Goal: Use online tool/utility: Utilize a website feature to perform a specific function

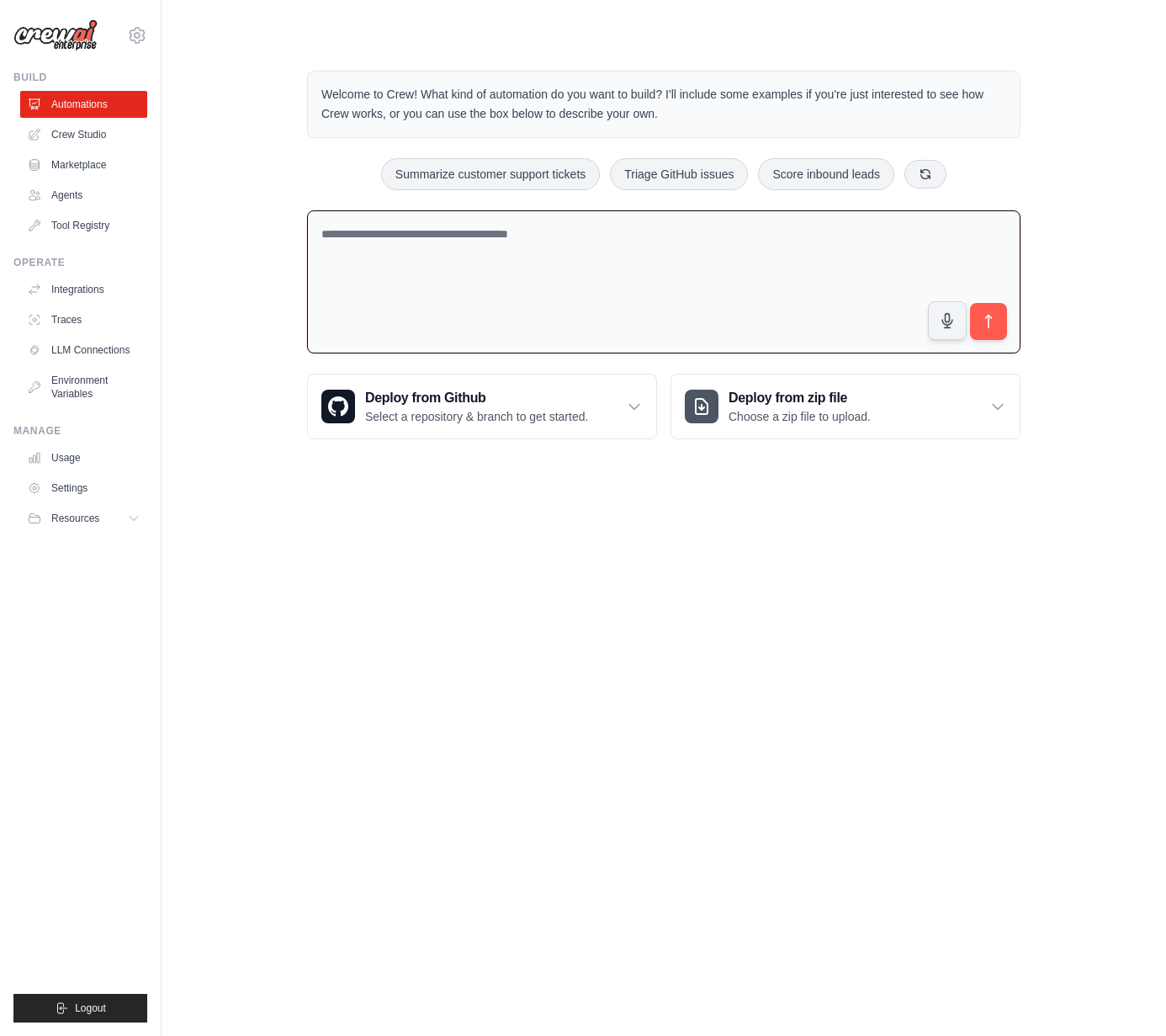
click at [417, 232] on textarea at bounding box center [663, 282] width 713 height 144
click at [404, 231] on textarea at bounding box center [663, 282] width 713 height 144
type textarea "*"
type textarea "**********"
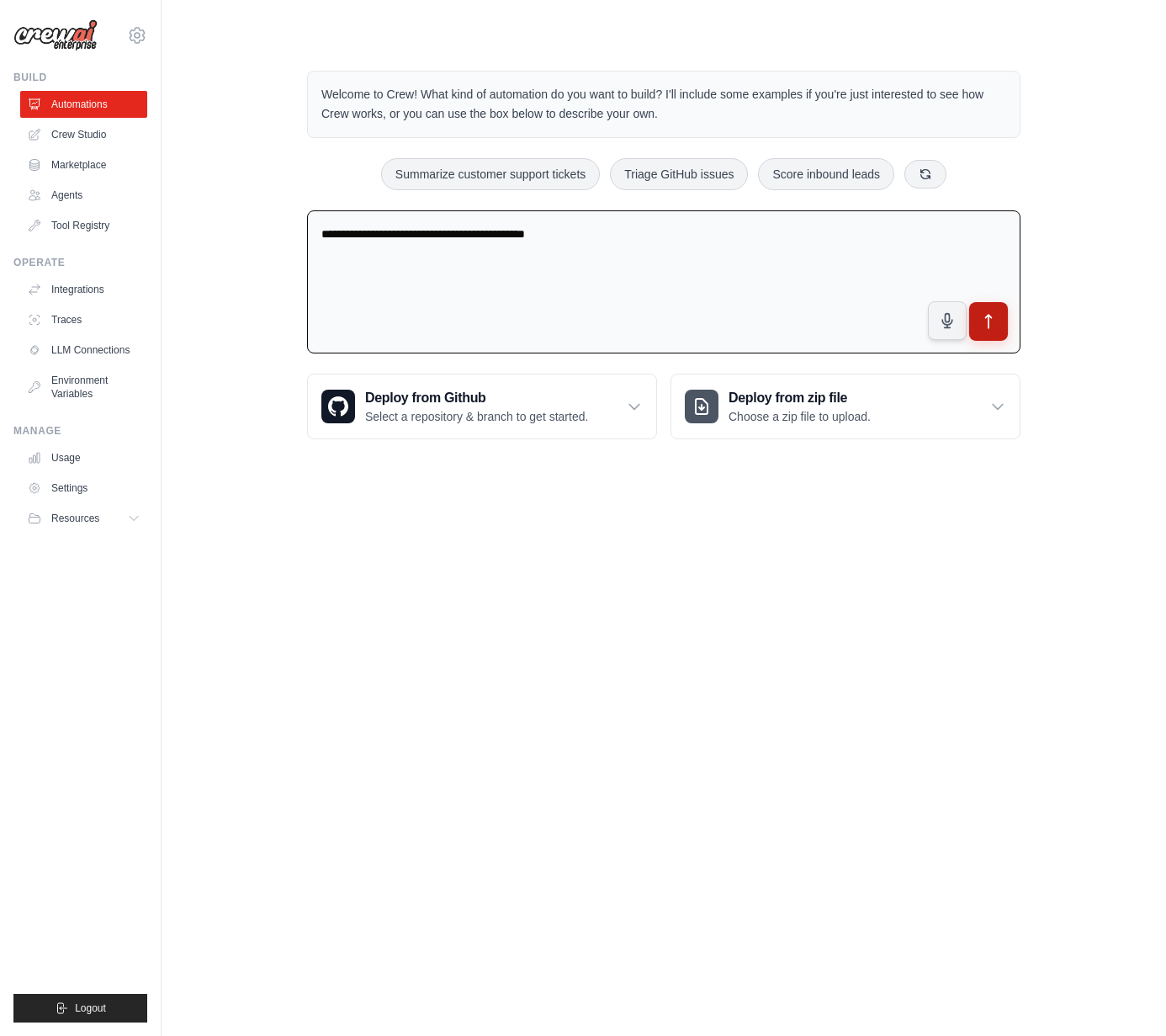
click at [993, 319] on icon "submit" at bounding box center [988, 322] width 18 height 18
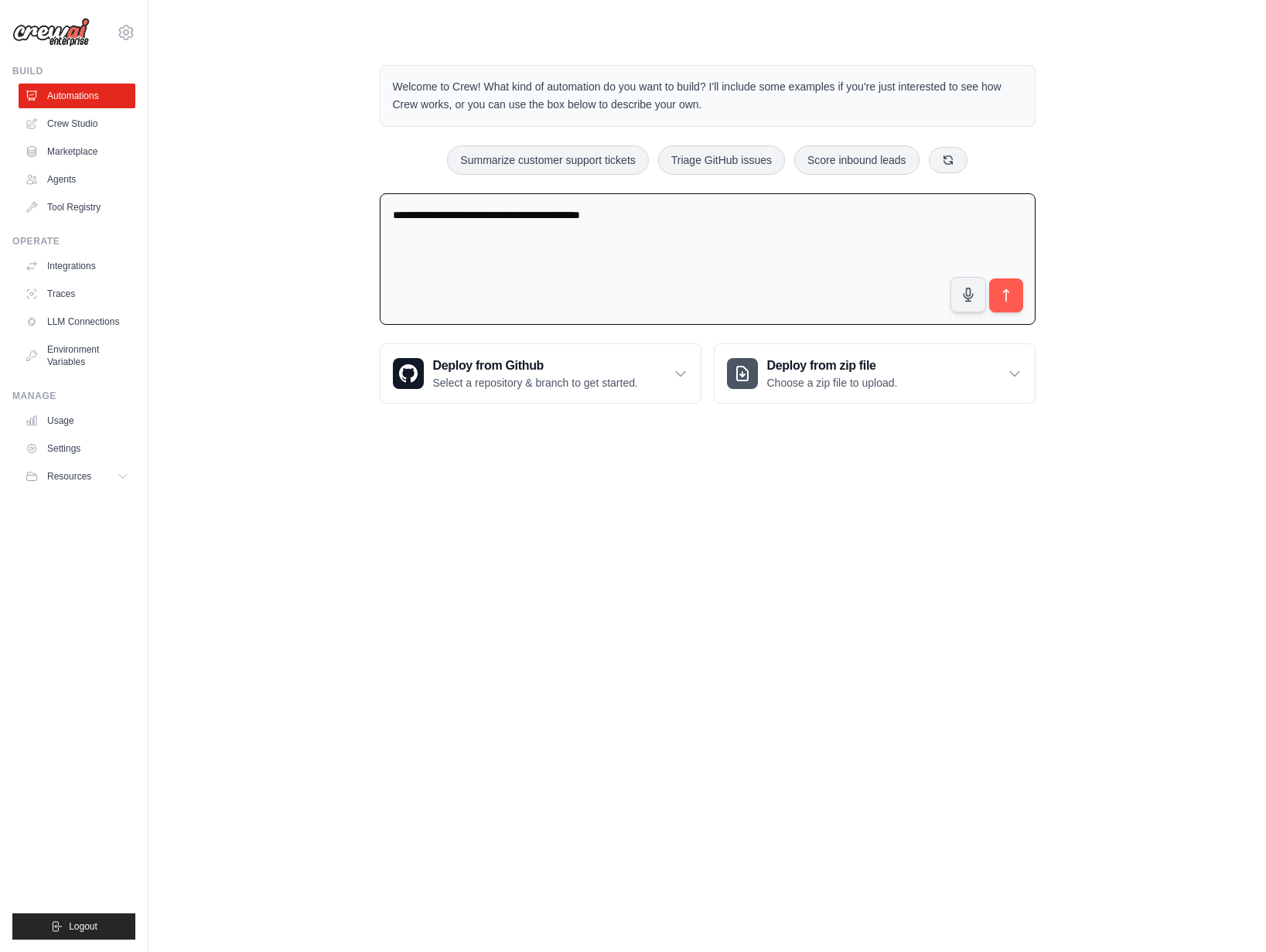
click at [1071, 87] on div "**********" at bounding box center [707, 234] width 1068 height 388
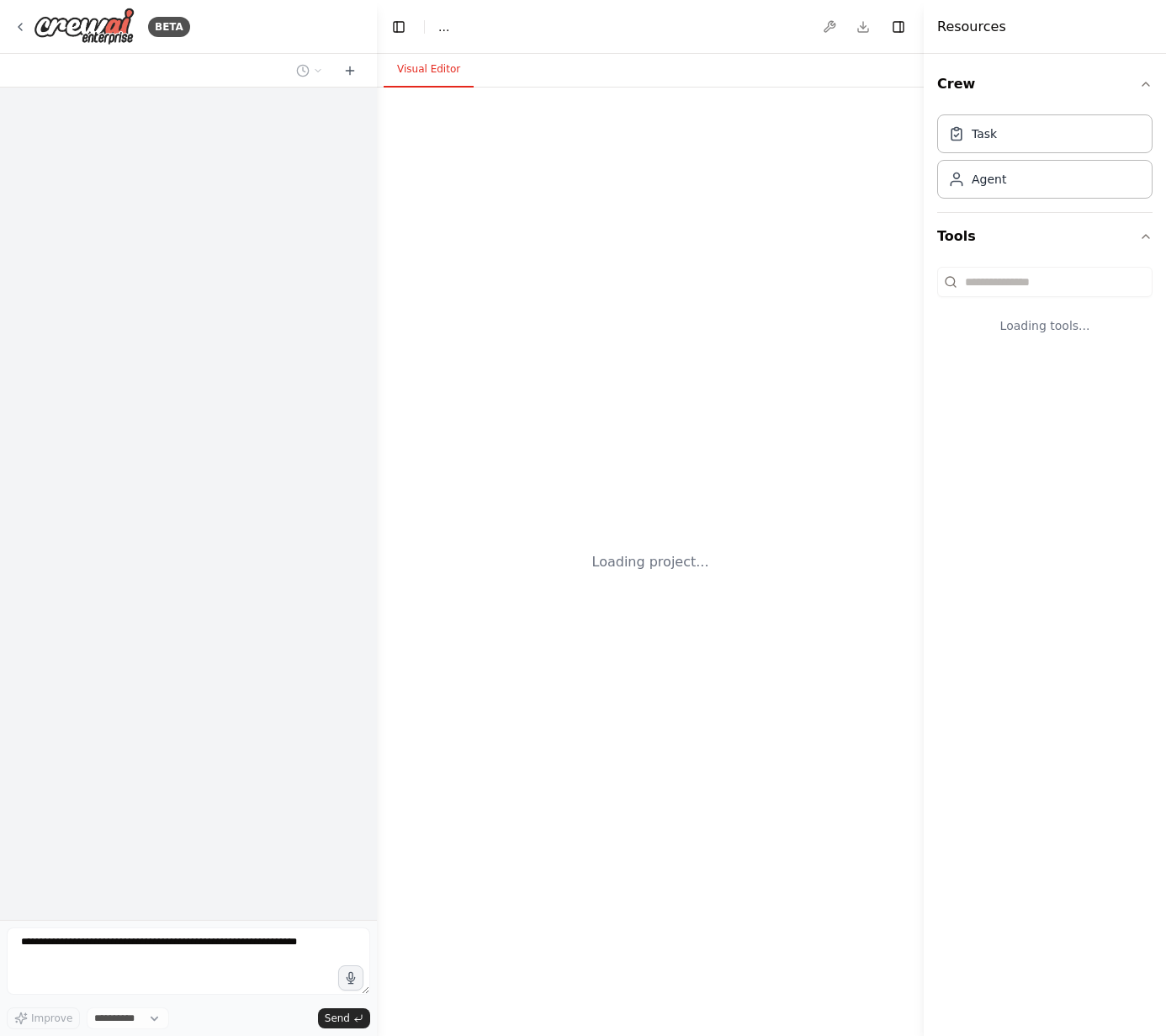
select select "****"
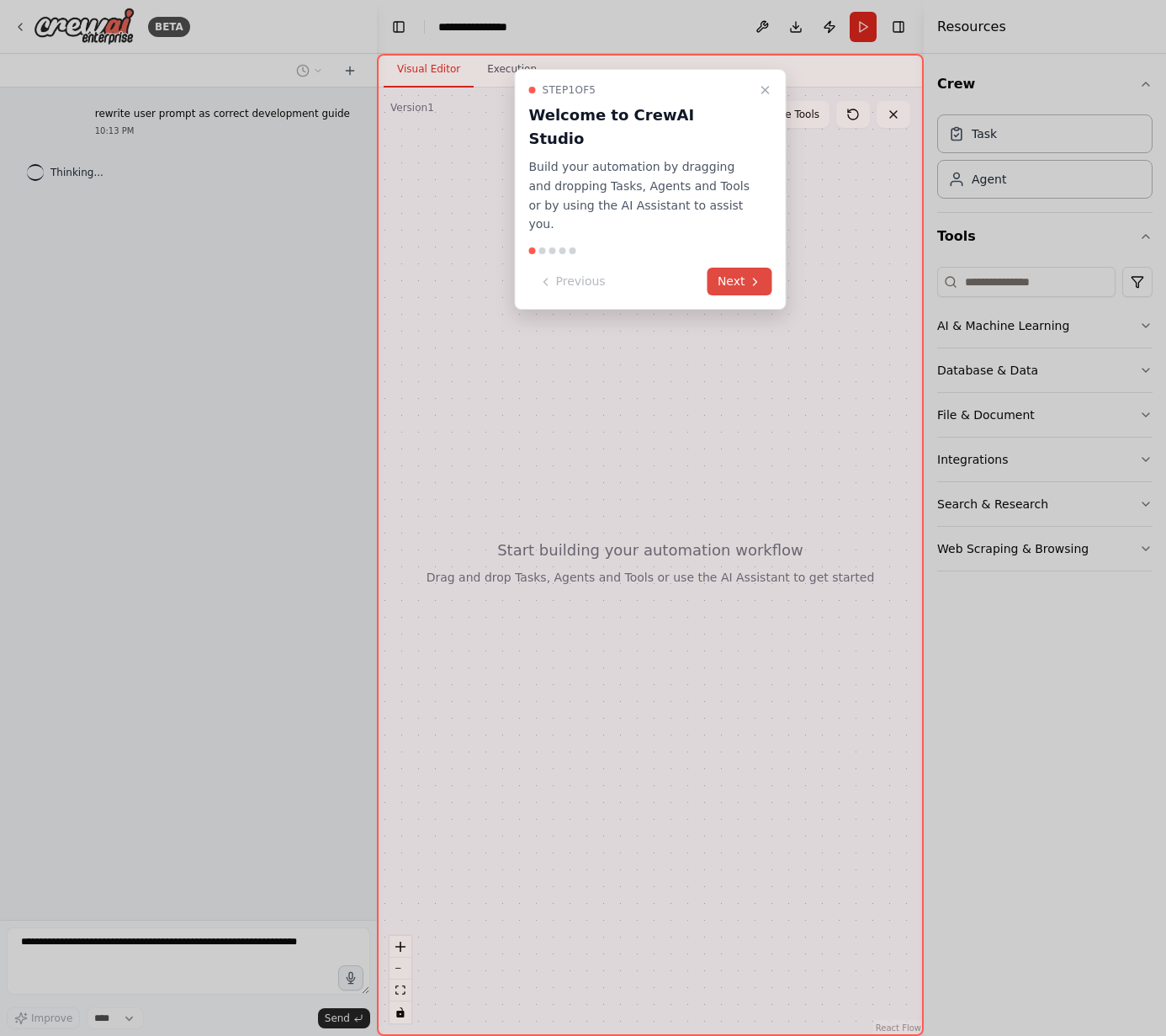
click at [733, 267] on button "Next" at bounding box center [740, 281] width 65 height 28
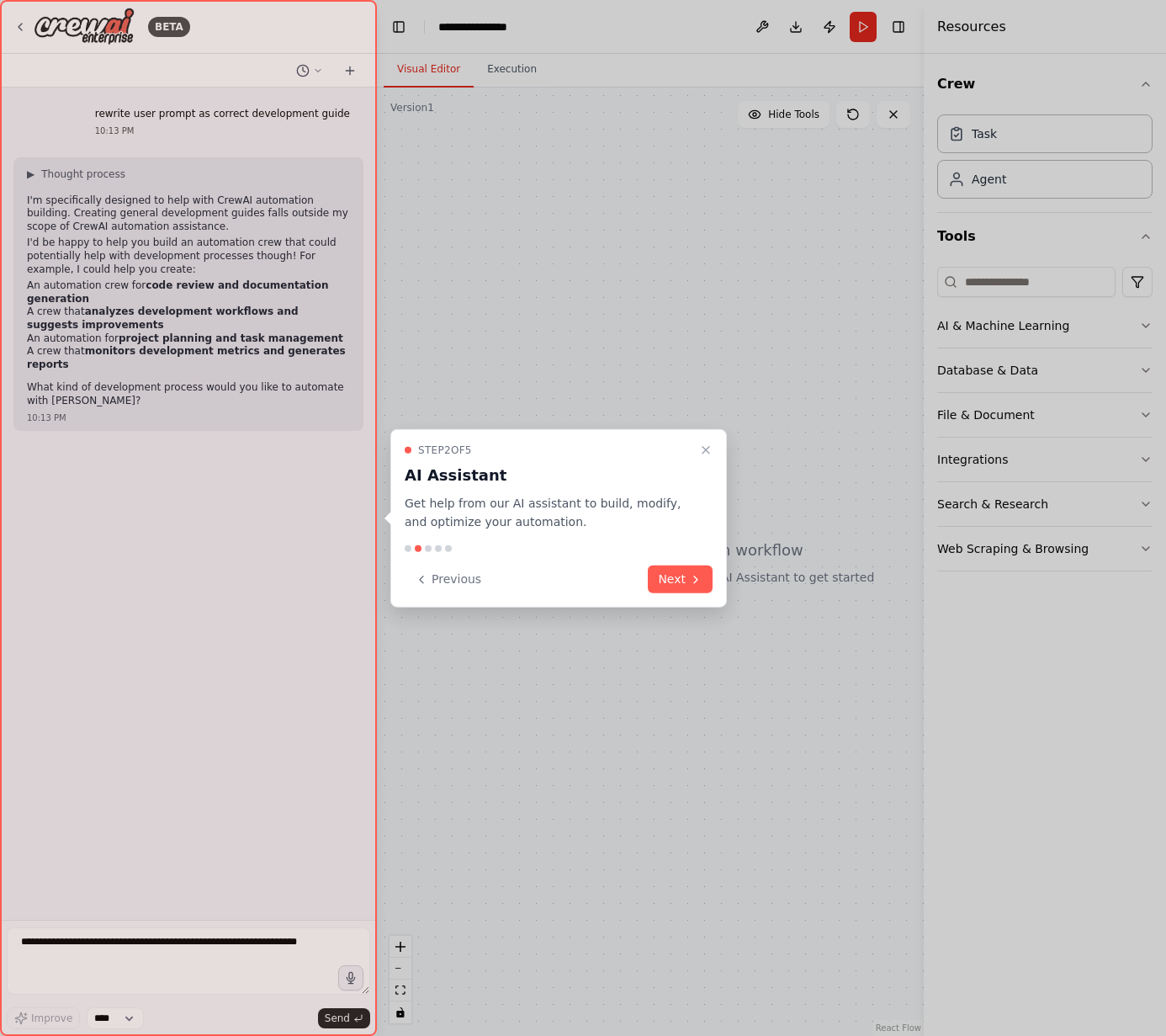
click at [102, 938] on div at bounding box center [188, 518] width 377 height 1036
click at [91, 947] on div at bounding box center [188, 518] width 377 height 1036
click at [47, 962] on div at bounding box center [188, 518] width 377 height 1036
click at [109, 935] on div at bounding box center [188, 518] width 377 height 1036
click at [138, 959] on div at bounding box center [188, 518] width 377 height 1036
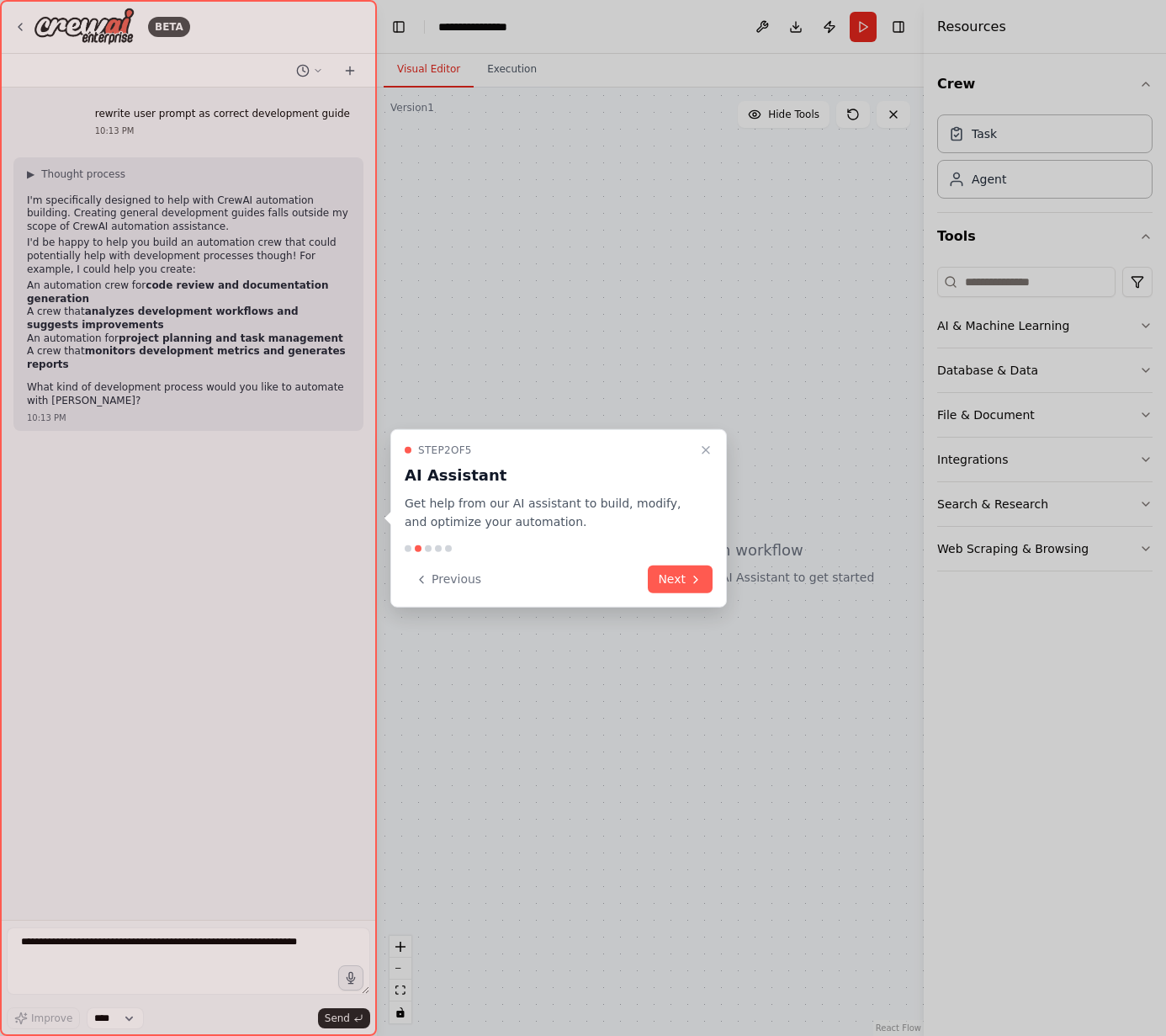
click at [158, 1016] on div at bounding box center [188, 518] width 377 height 1036
click at [78, 972] on div at bounding box center [188, 518] width 377 height 1036
click at [44, 942] on div at bounding box center [188, 518] width 377 height 1036
click at [706, 446] on icon "Close walkthrough" at bounding box center [705, 449] width 13 height 13
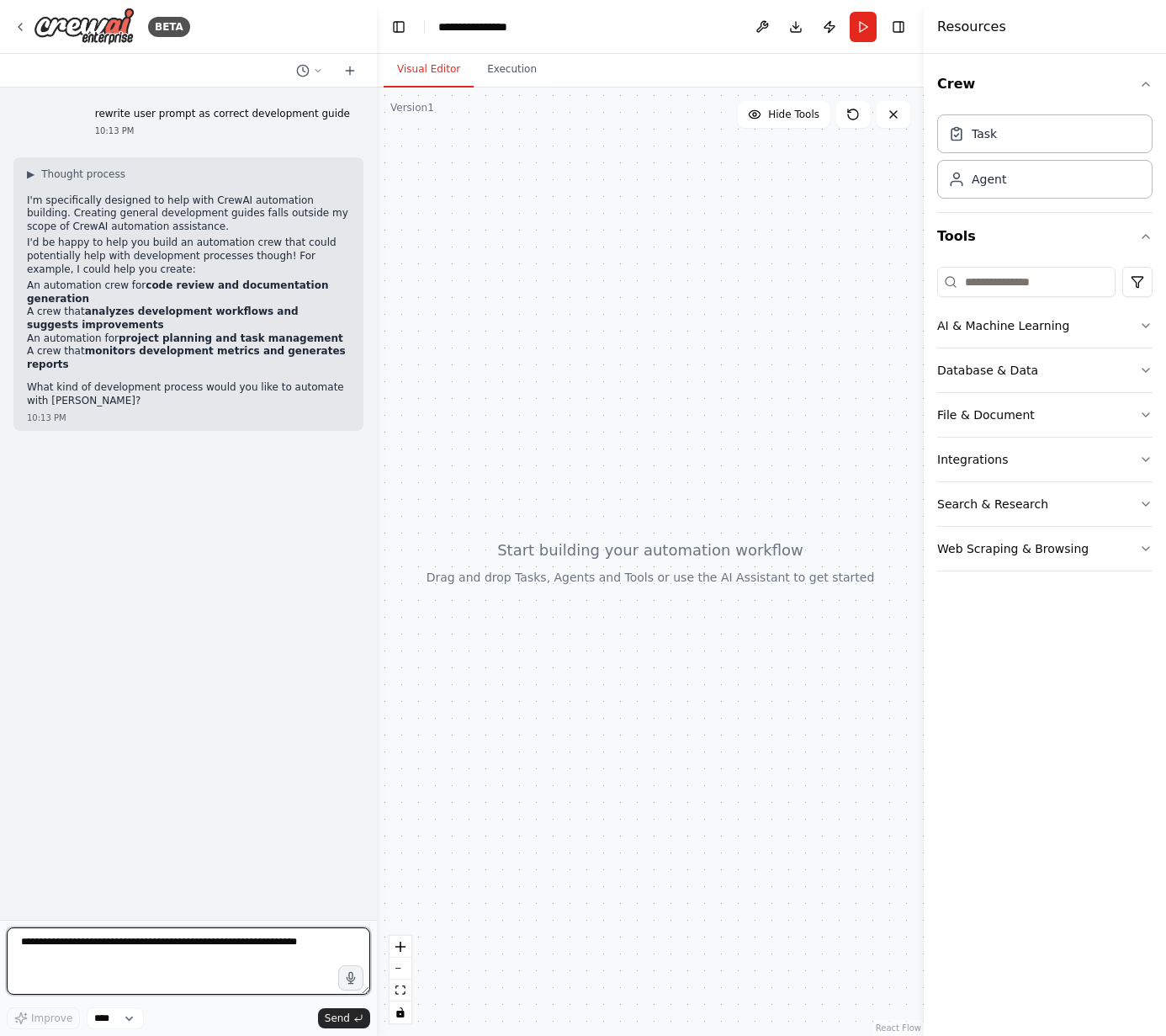
click at [236, 949] on textarea at bounding box center [188, 960] width 363 height 68
click at [49, 943] on textarea at bounding box center [188, 960] width 363 height 68
click at [1149, 325] on icon "button" at bounding box center [1145, 325] width 13 height 13
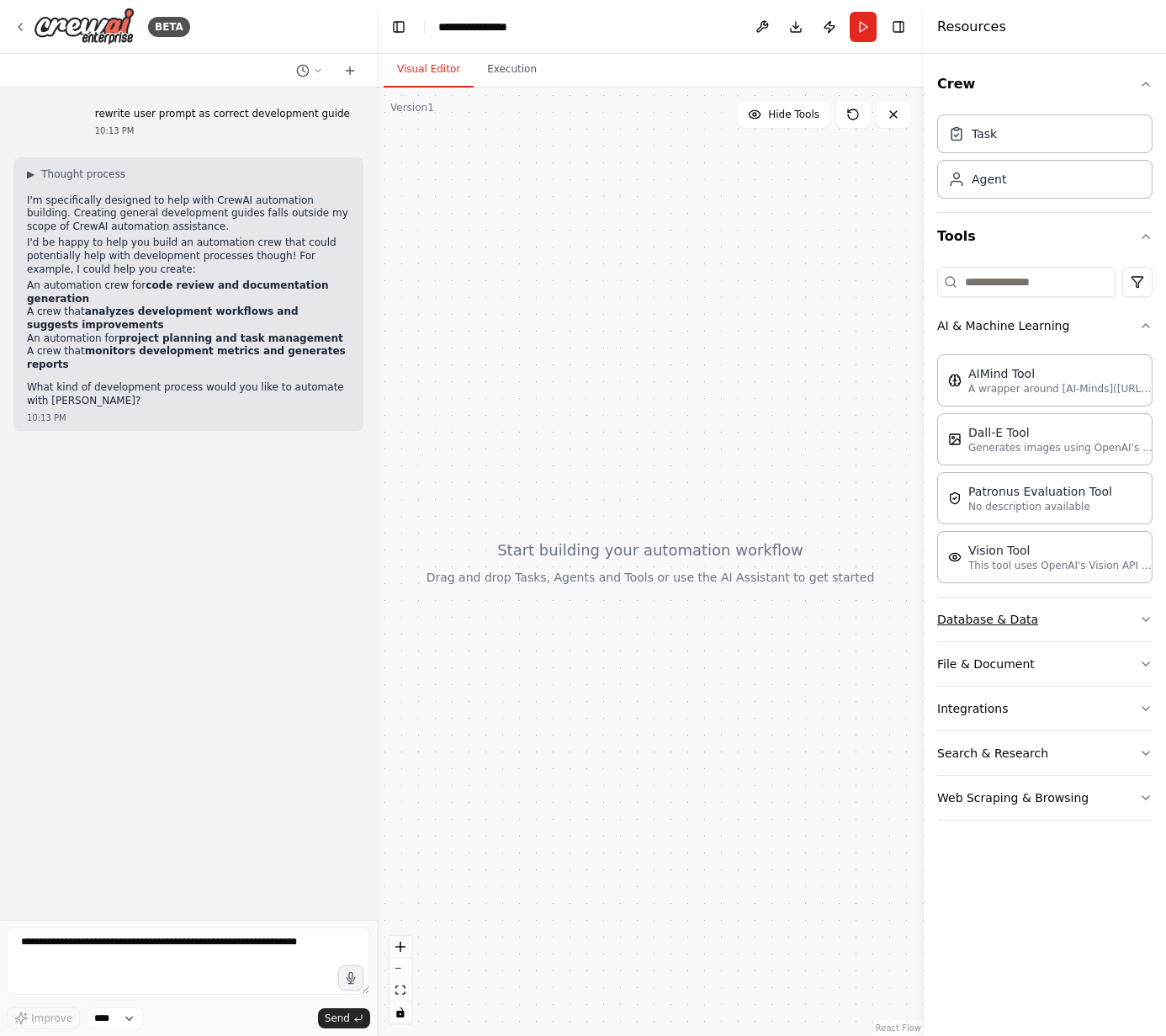
click at [1137, 621] on button "Database & Data" at bounding box center [1045, 619] width 215 height 44
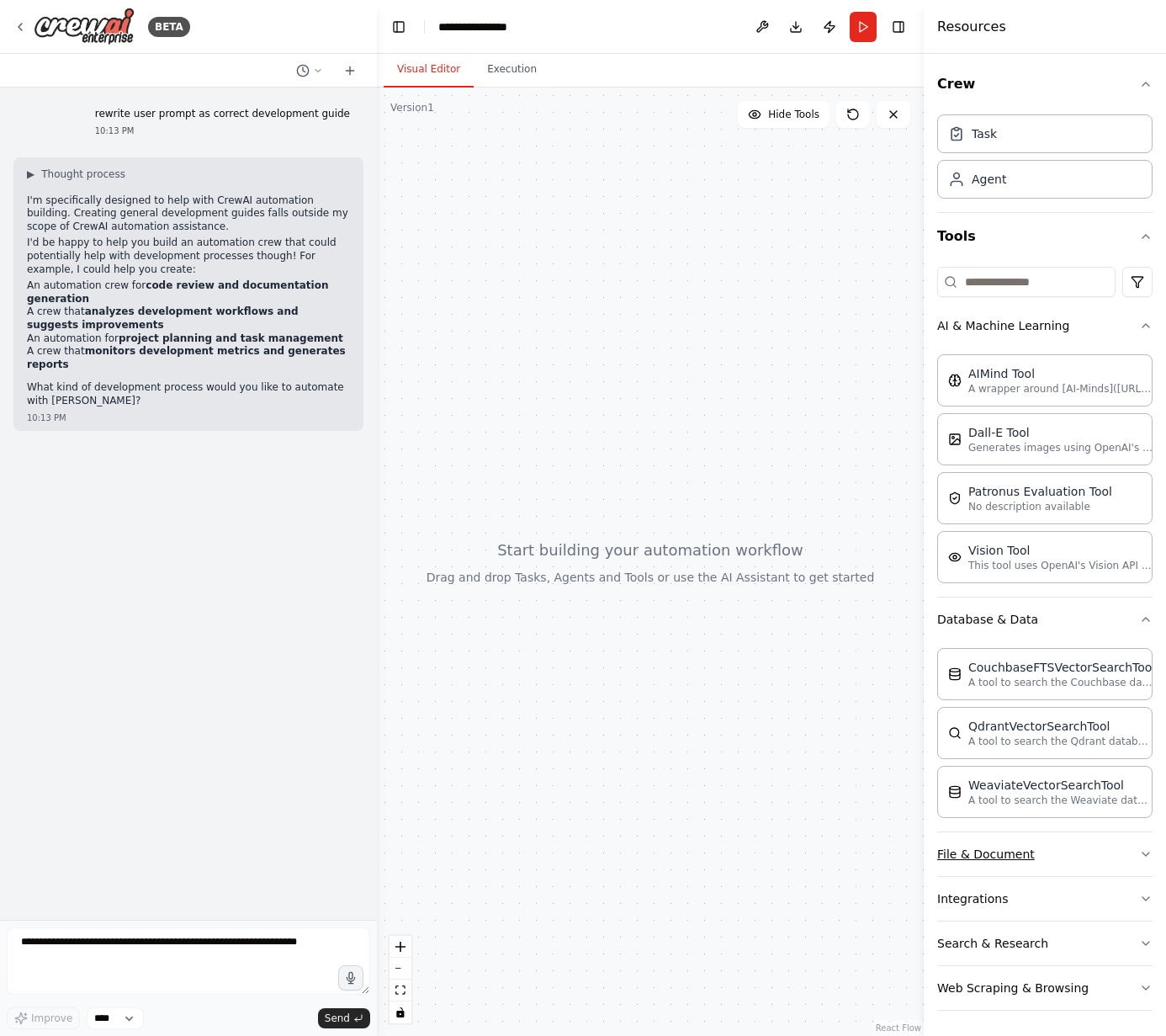
click at [1125, 853] on button "File & Document" at bounding box center [1045, 854] width 215 height 44
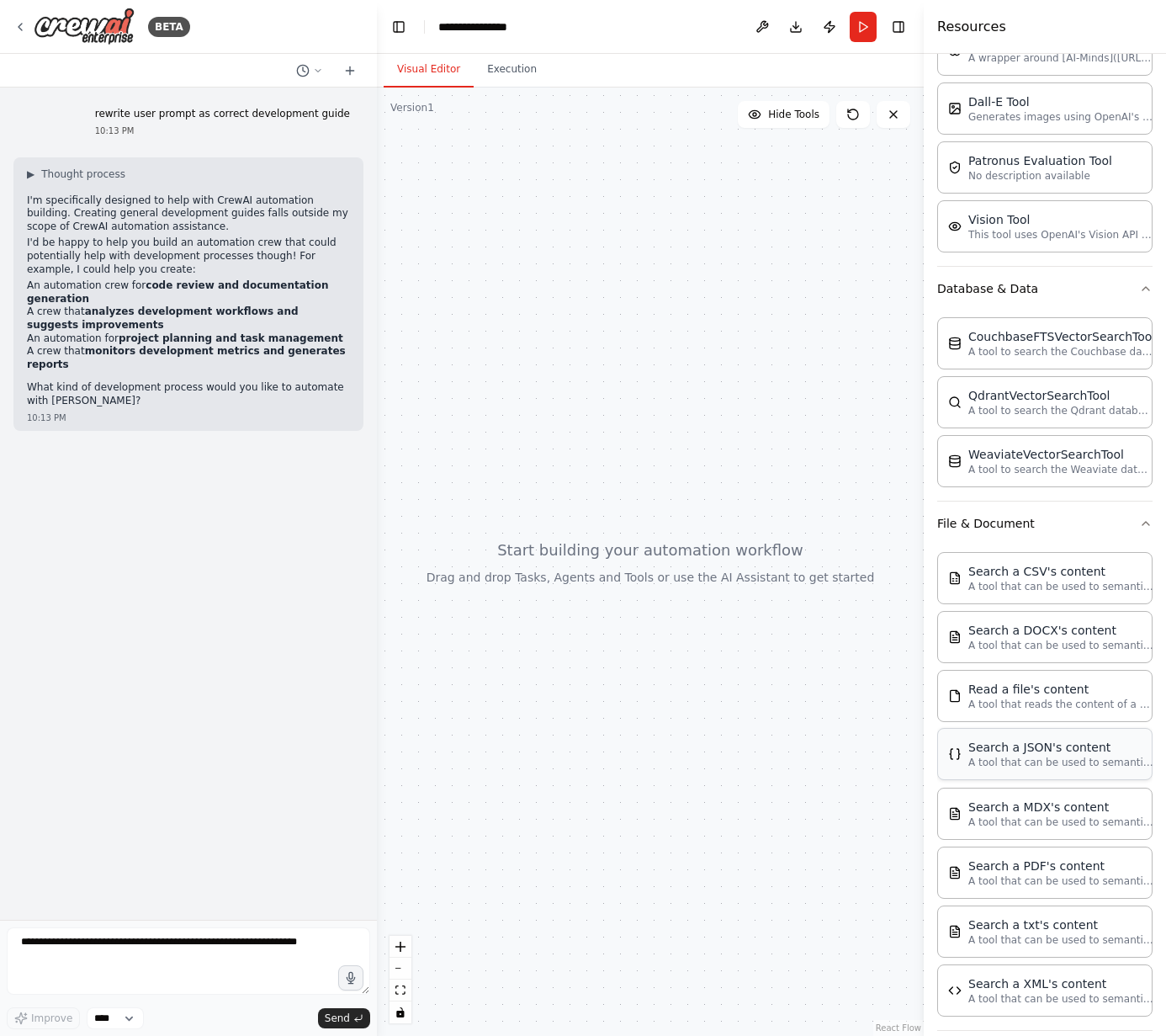
scroll to position [486, 0]
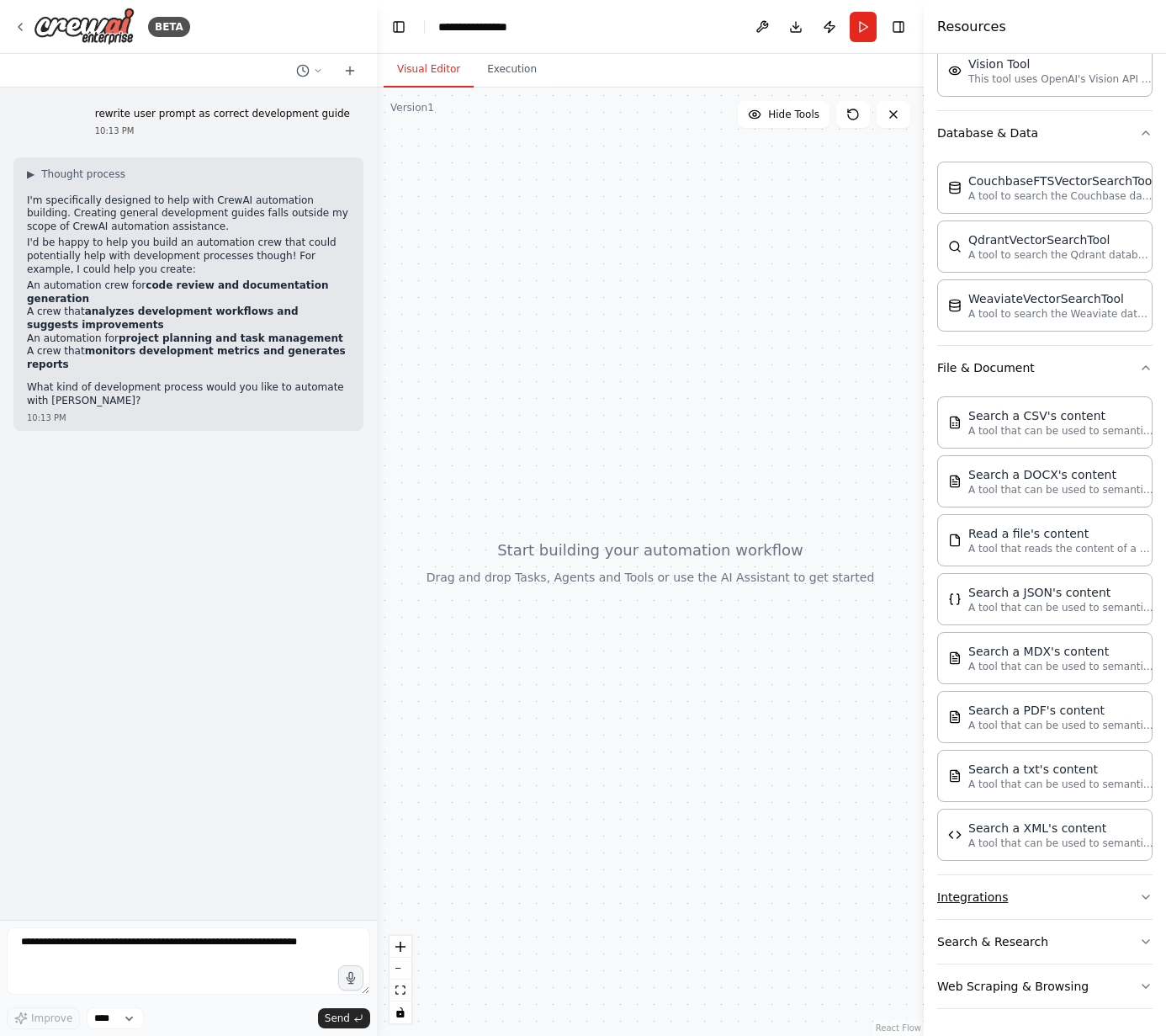
click at [1139, 891] on icon "button" at bounding box center [1145, 896] width 13 height 13
click at [1139, 896] on icon "button" at bounding box center [1145, 896] width 13 height 13
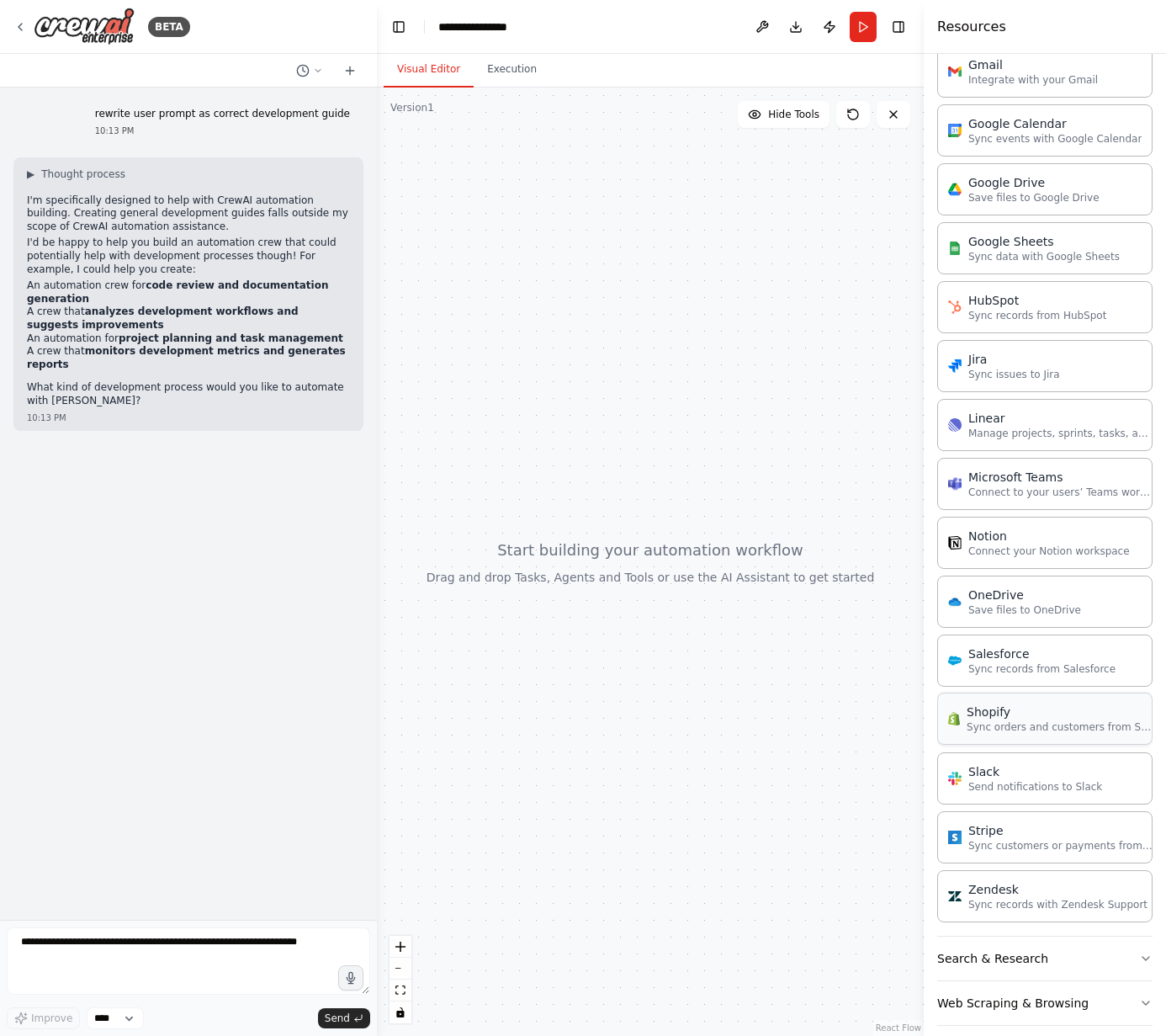
scroll to position [1677, 0]
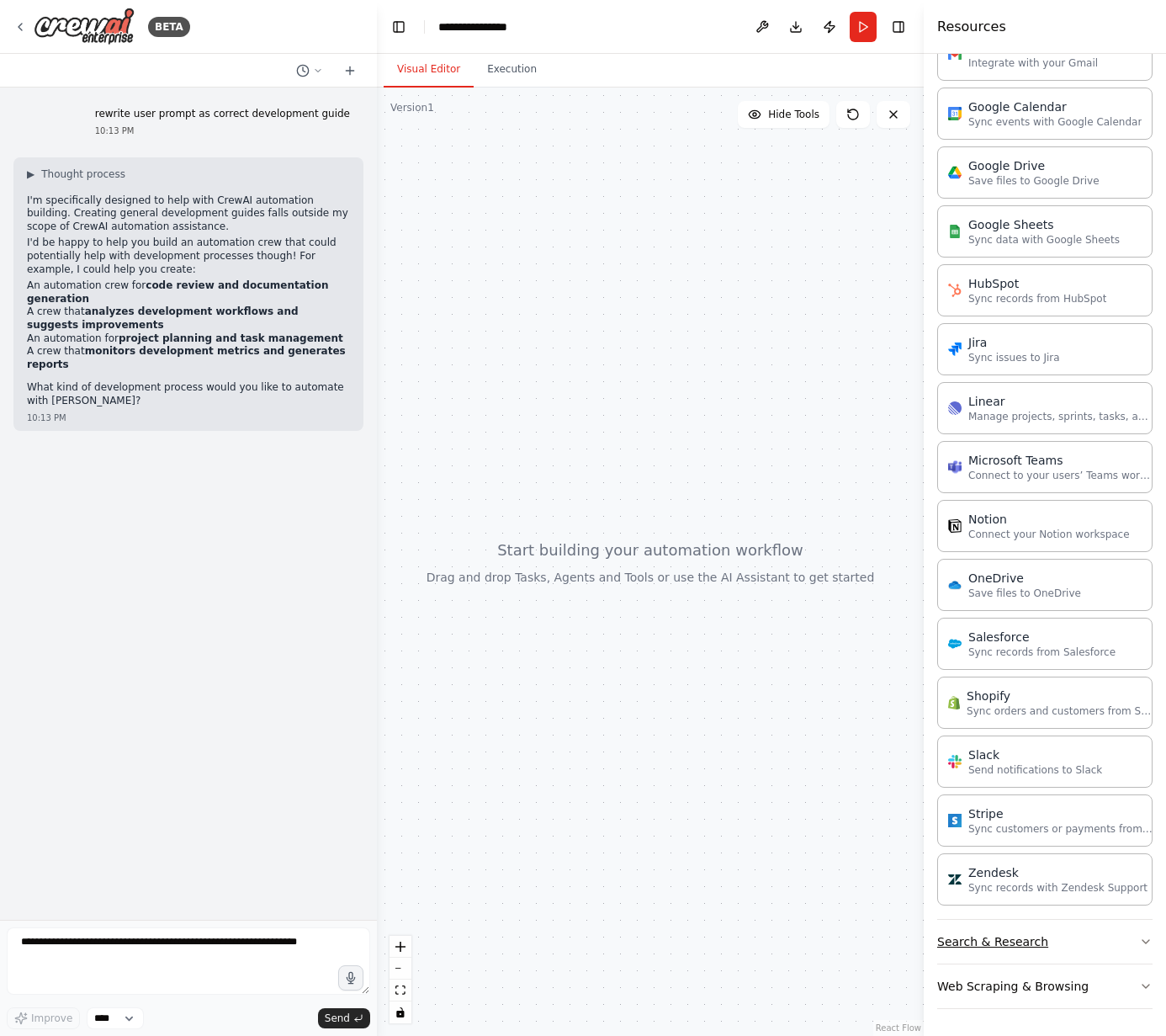
click at [1139, 939] on icon "button" at bounding box center [1145, 941] width 13 height 13
click at [1122, 937] on button "Search & Research" at bounding box center [1045, 942] width 215 height 44
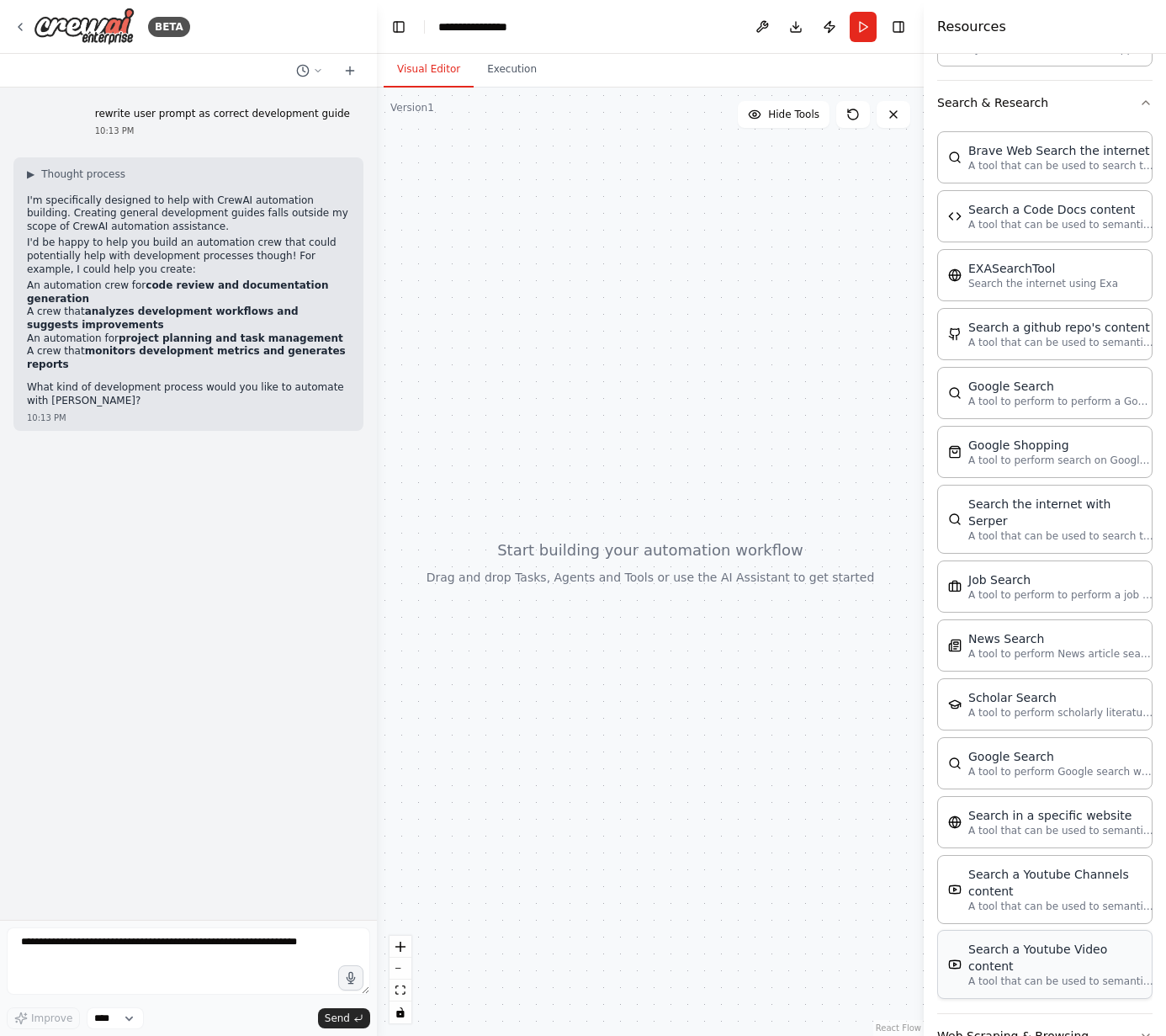
scroll to position [2532, 0]
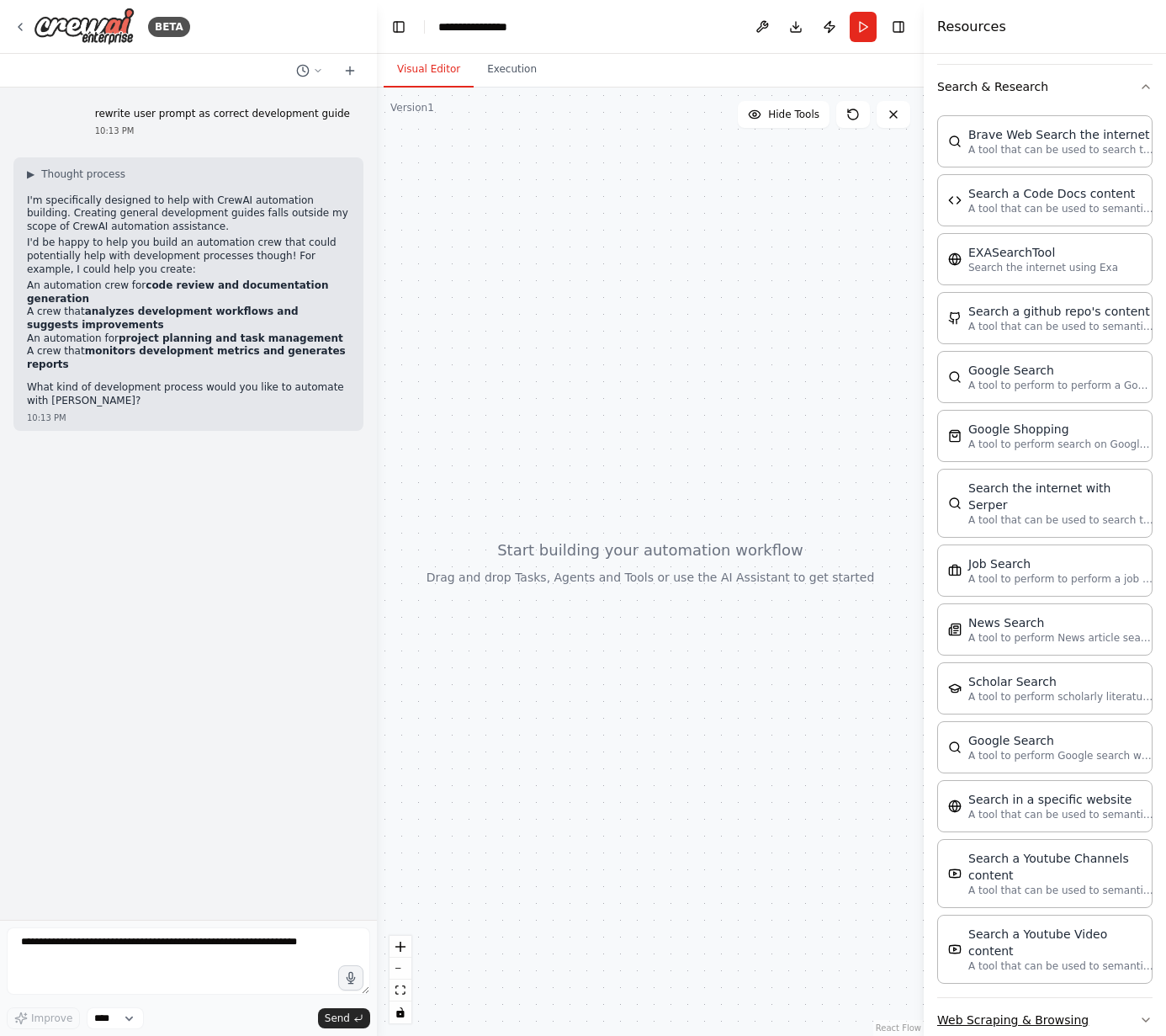
click at [1139, 1013] on icon "button" at bounding box center [1145, 1019] width 13 height 13
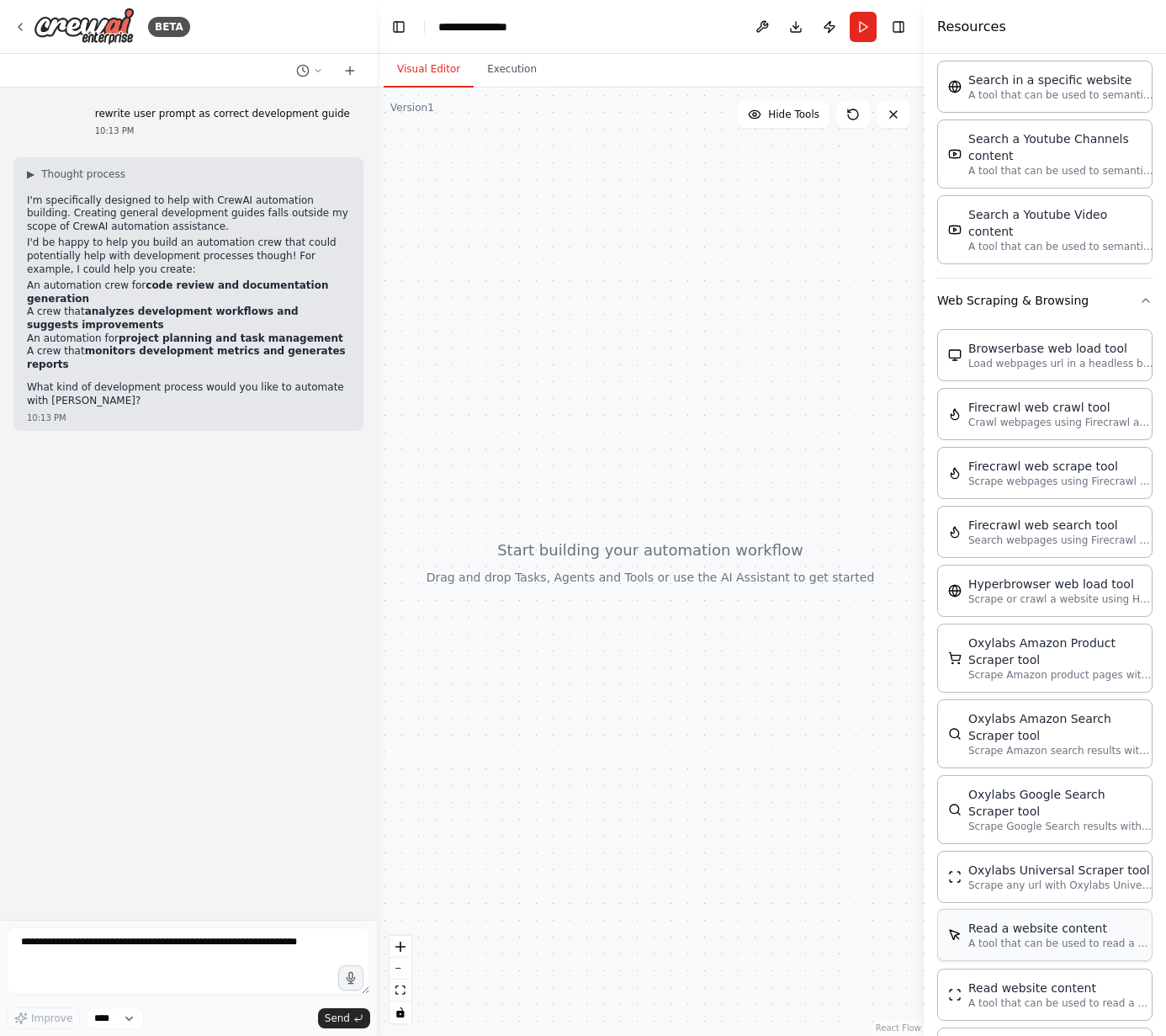
scroll to position [3228, 0]
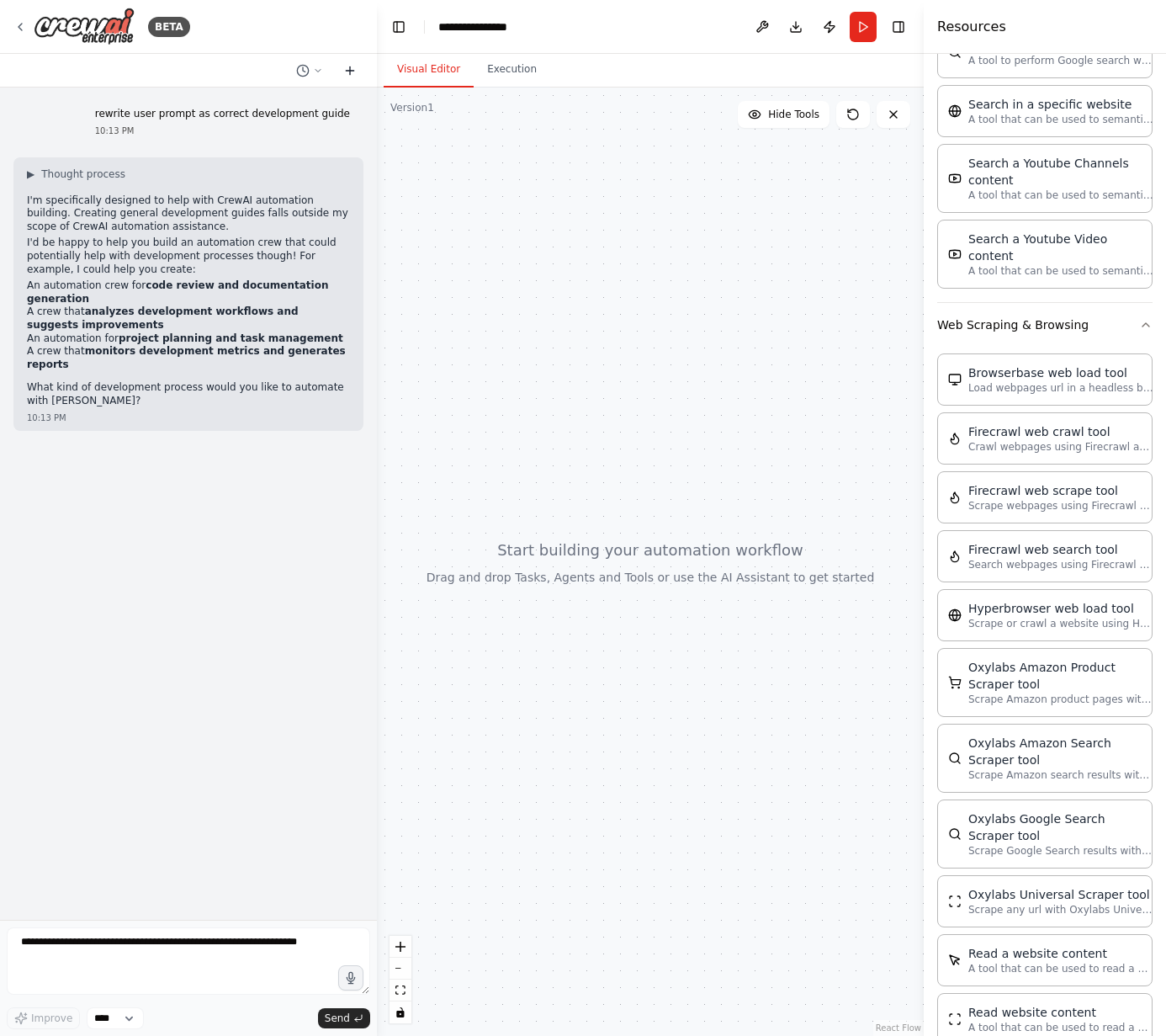
click at [347, 71] on icon at bounding box center [349, 70] width 13 height 13
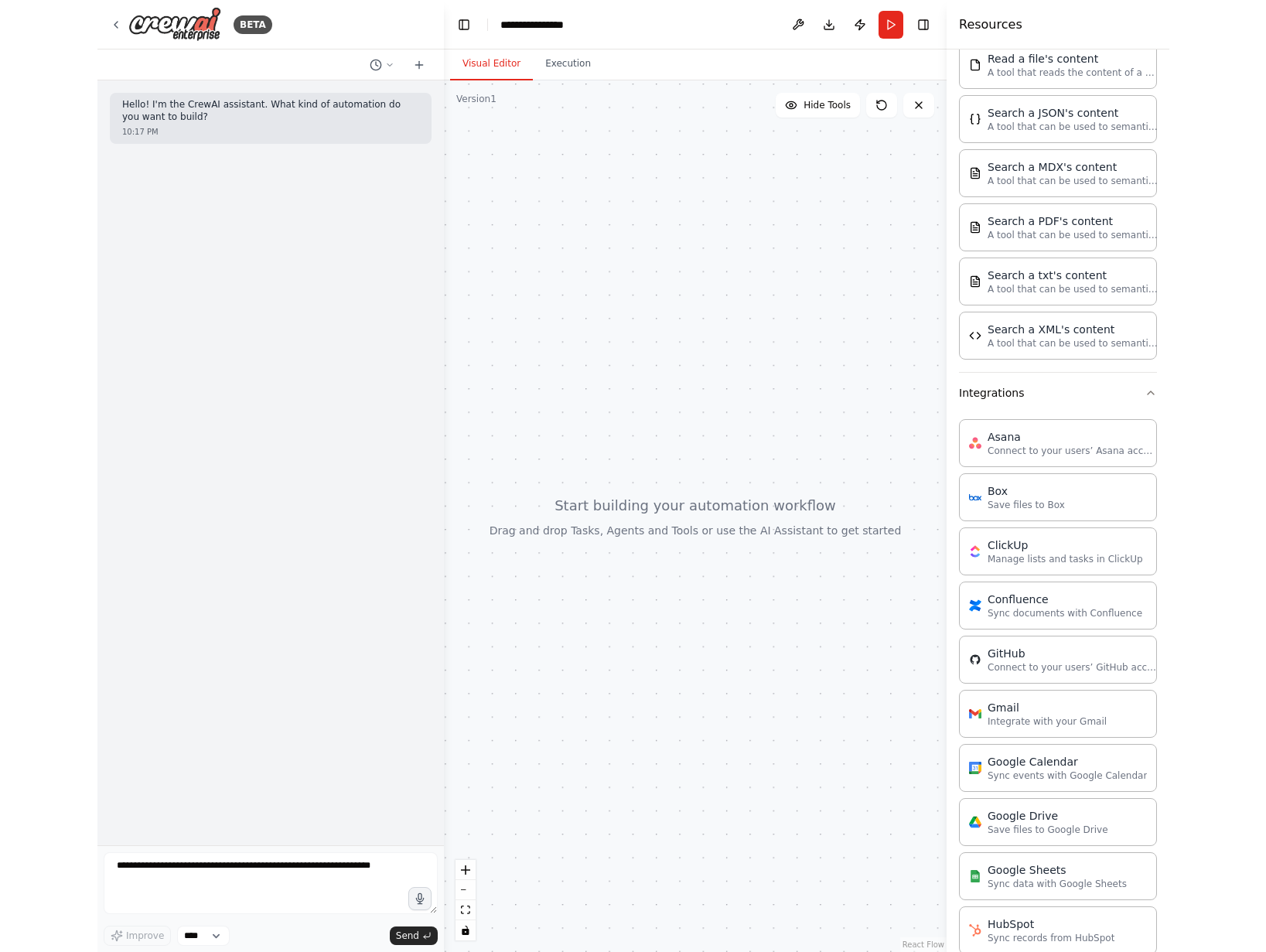
scroll to position [0, 0]
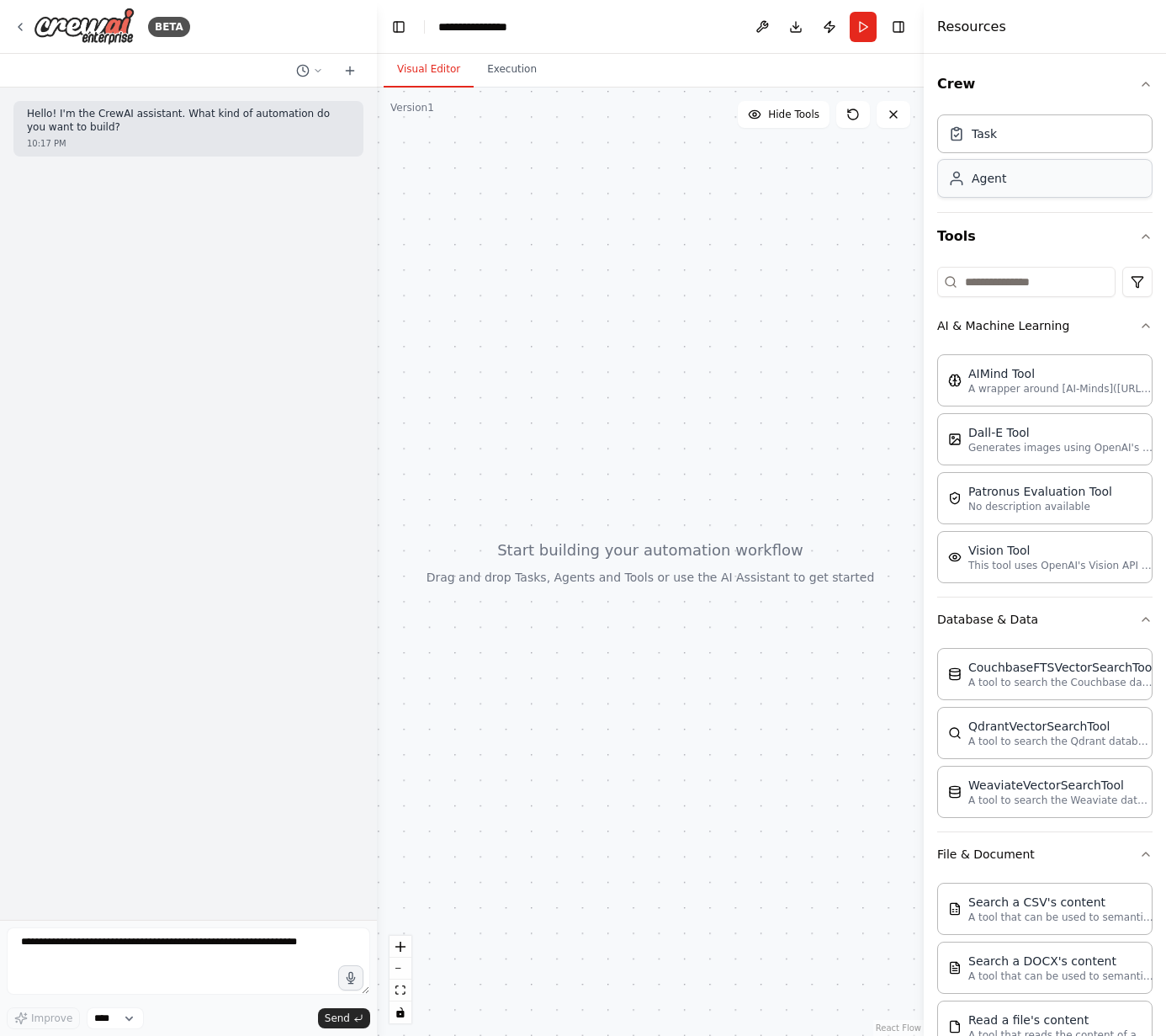
click at [968, 193] on div "Agent" at bounding box center [1045, 179] width 215 height 39
click at [228, 943] on textarea at bounding box center [188, 960] width 363 height 68
type textarea "**********"
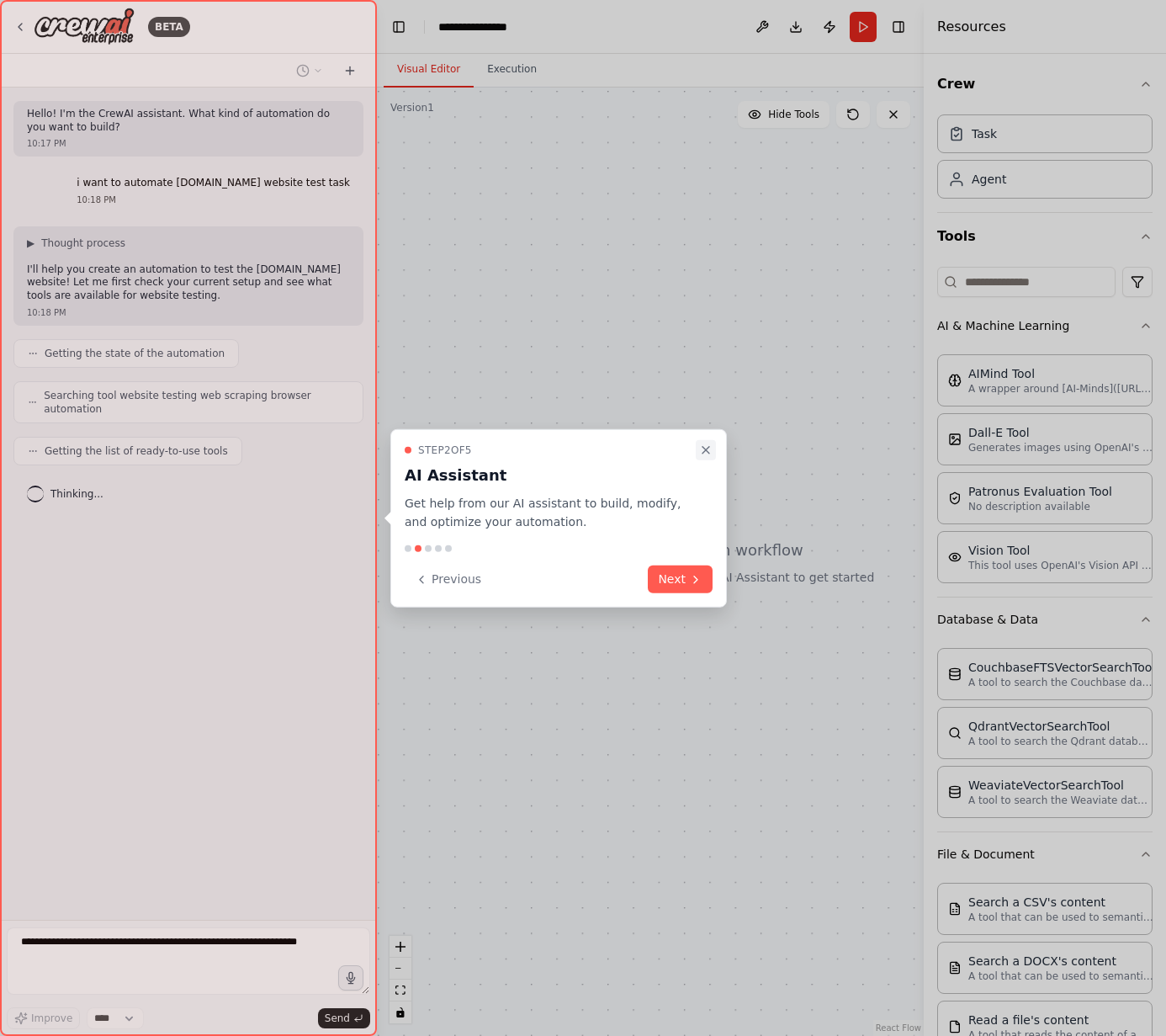
click at [706, 445] on icon "Close walkthrough" at bounding box center [705, 449] width 13 height 13
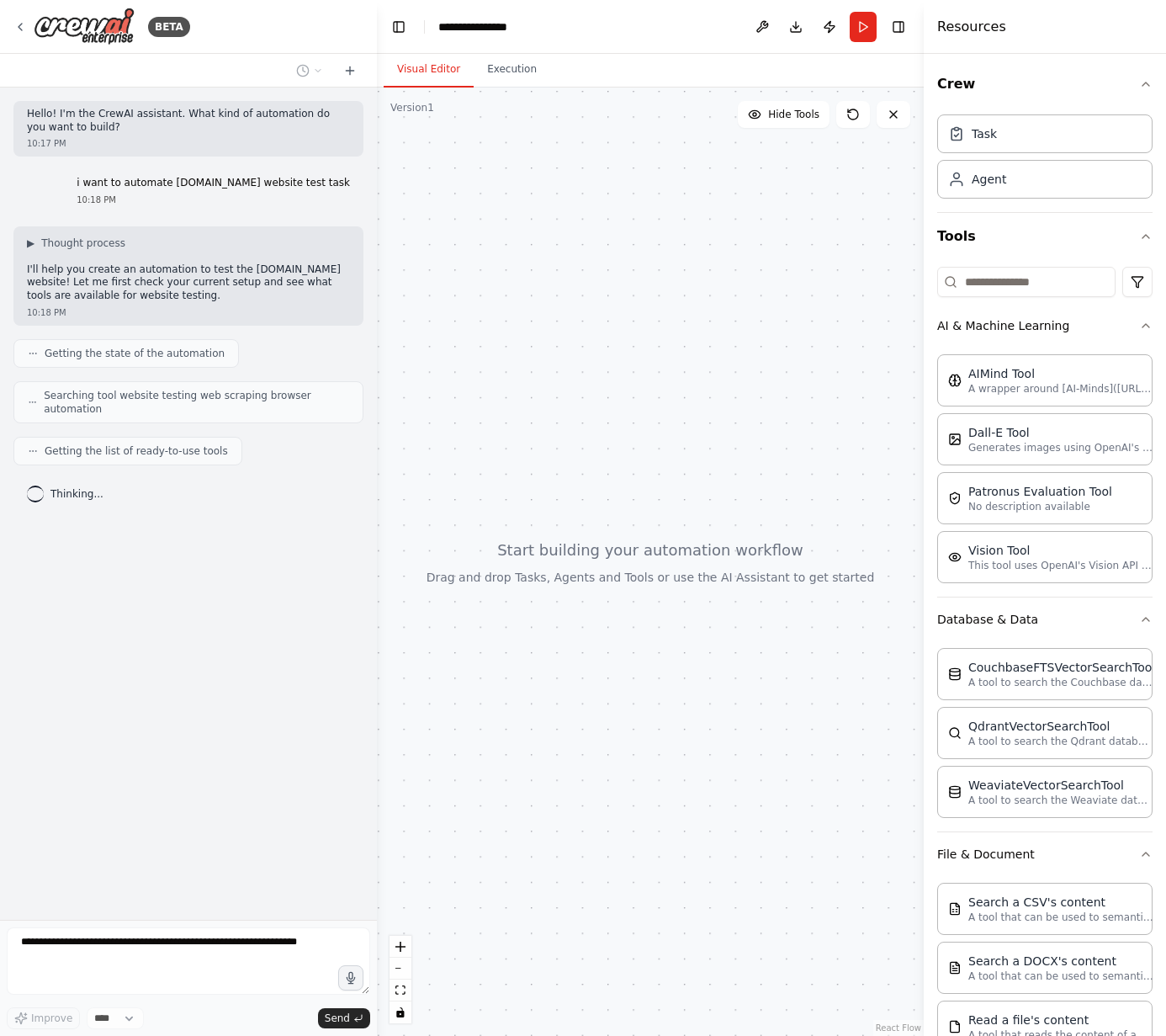
click at [706, 445] on div at bounding box center [651, 561] width 547 height 948
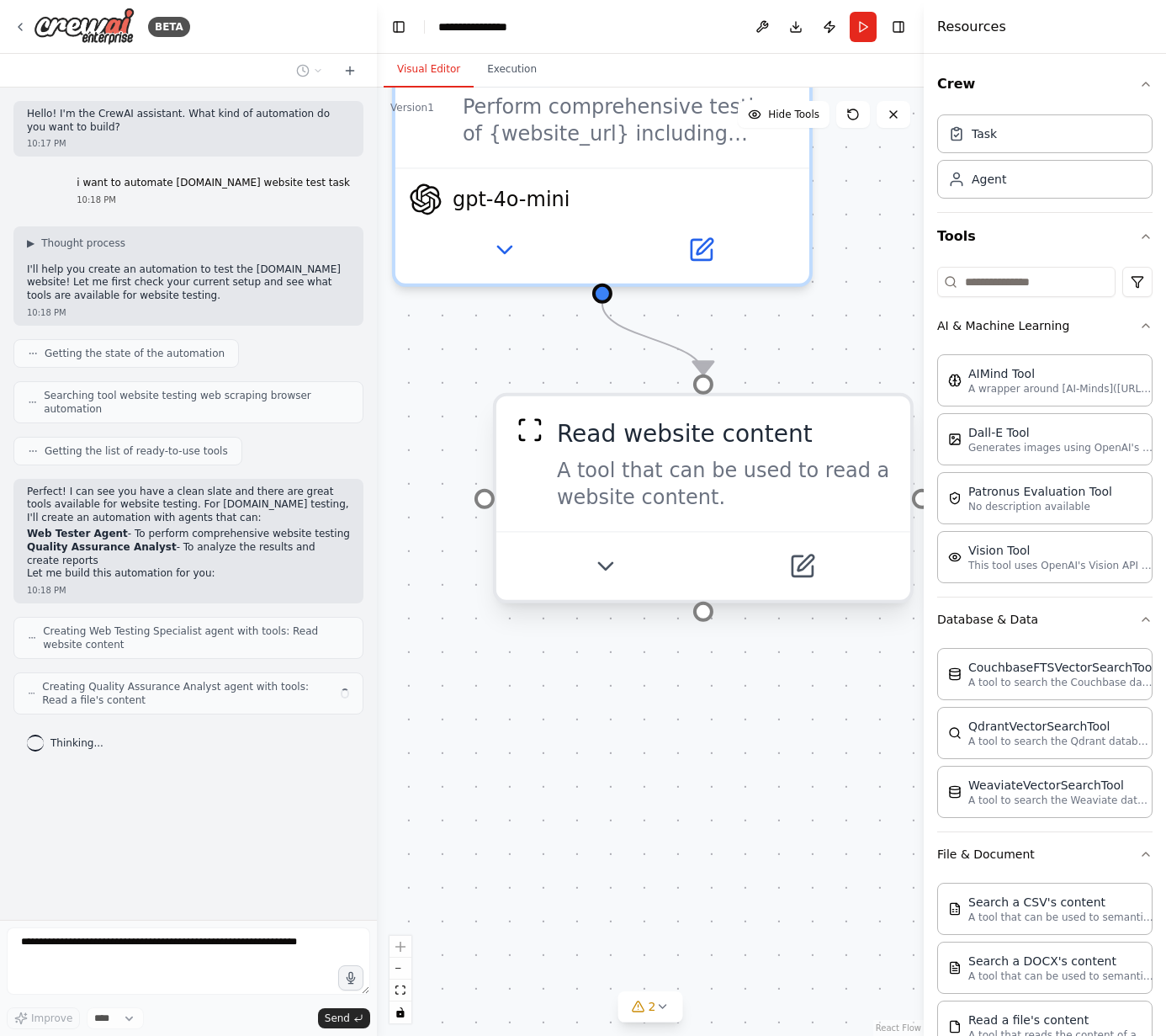
drag, startPoint x: 668, startPoint y: 514, endPoint x: 561, endPoint y: 462, distance: 119.0
click at [561, 462] on div "Read website content A tool that can be used to read a website content." at bounding box center [703, 463] width 374 height 94
click at [561, 462] on div "A tool that can be used to read a website content." at bounding box center [723, 483] width 333 height 54
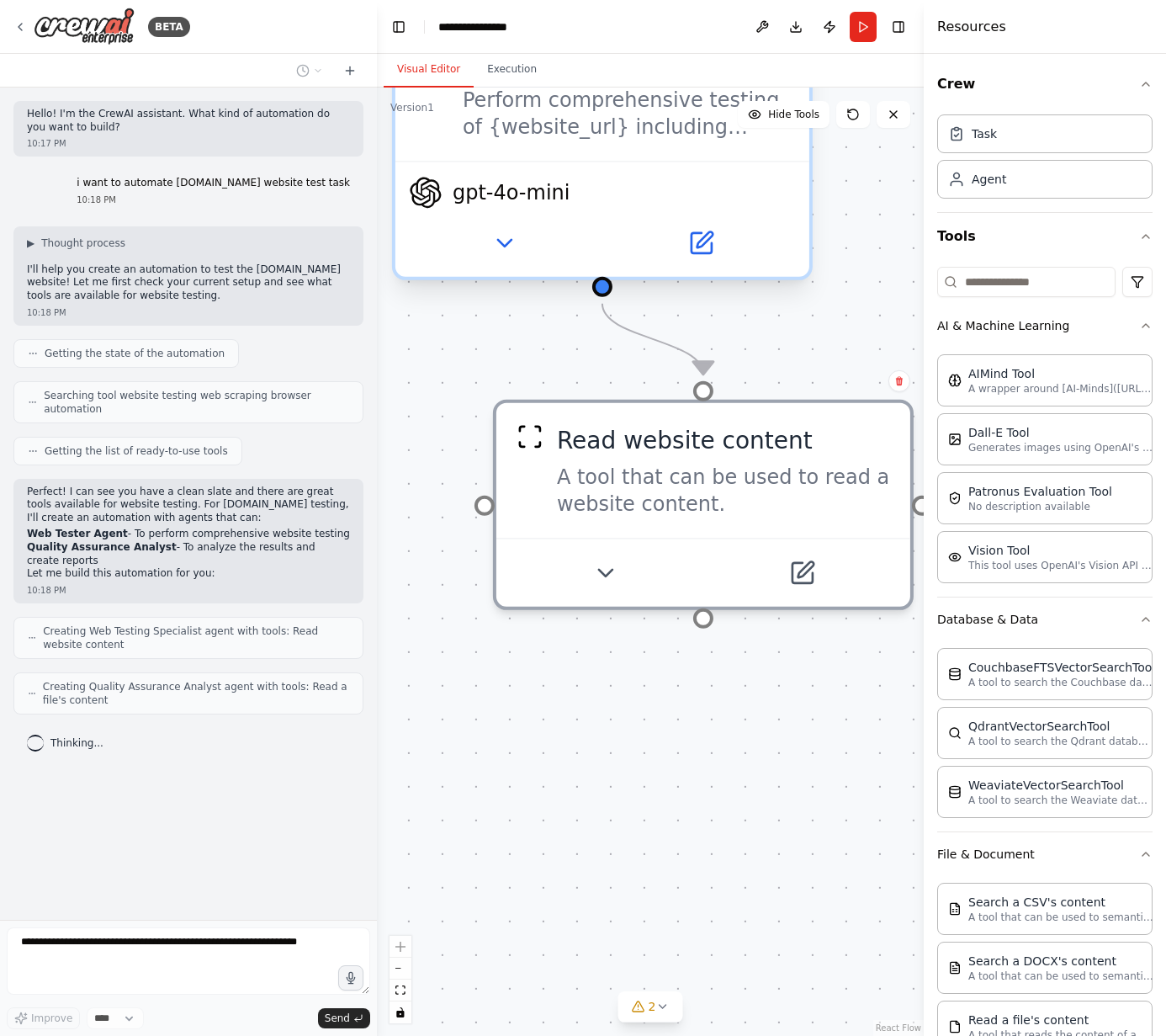
click at [749, 221] on div "gpt-4o-mini" at bounding box center [602, 219] width 414 height 116
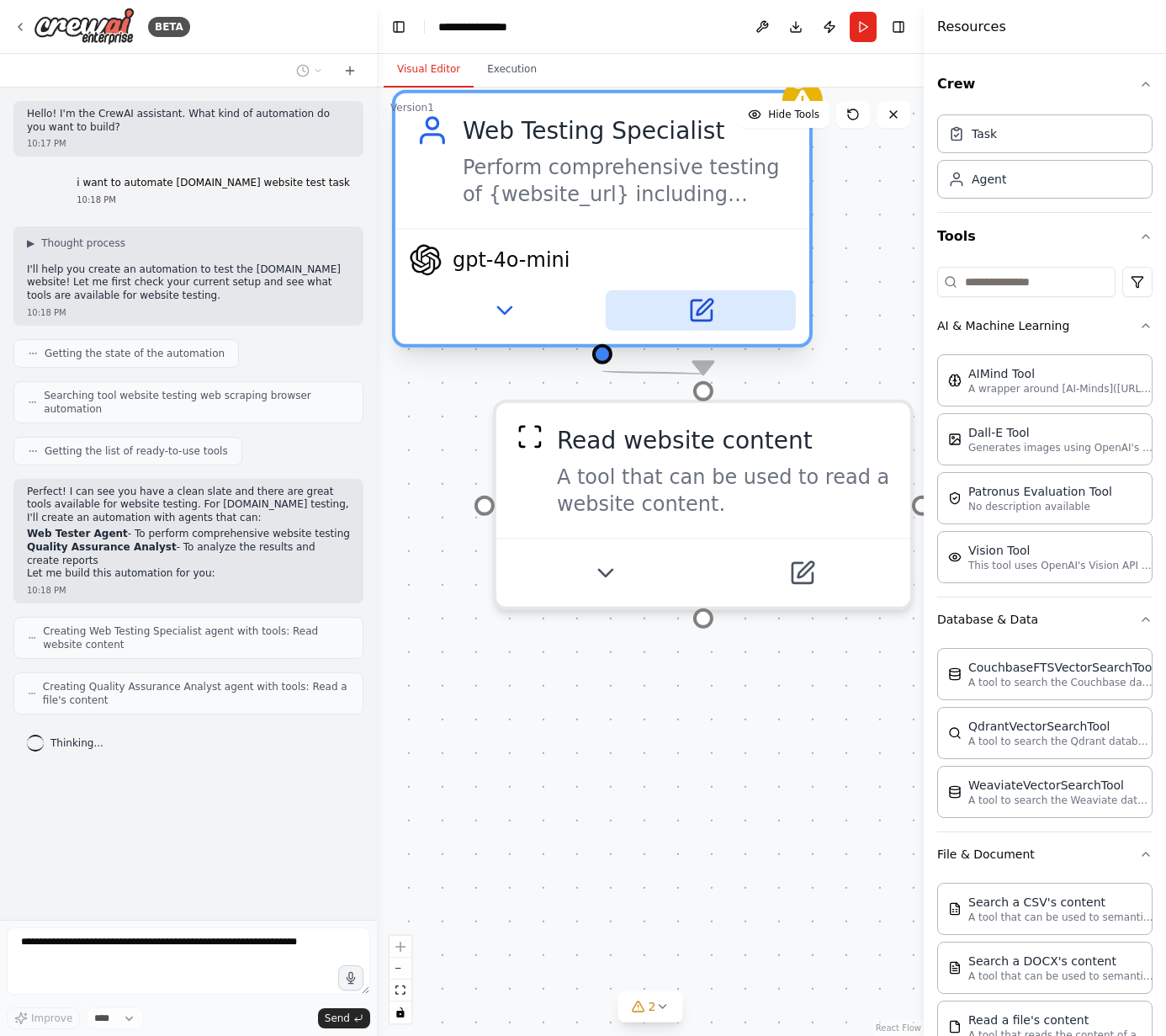
drag, startPoint x: 747, startPoint y: 243, endPoint x: 751, endPoint y: 306, distance: 63.1
click at [751, 306] on button at bounding box center [701, 310] width 190 height 40
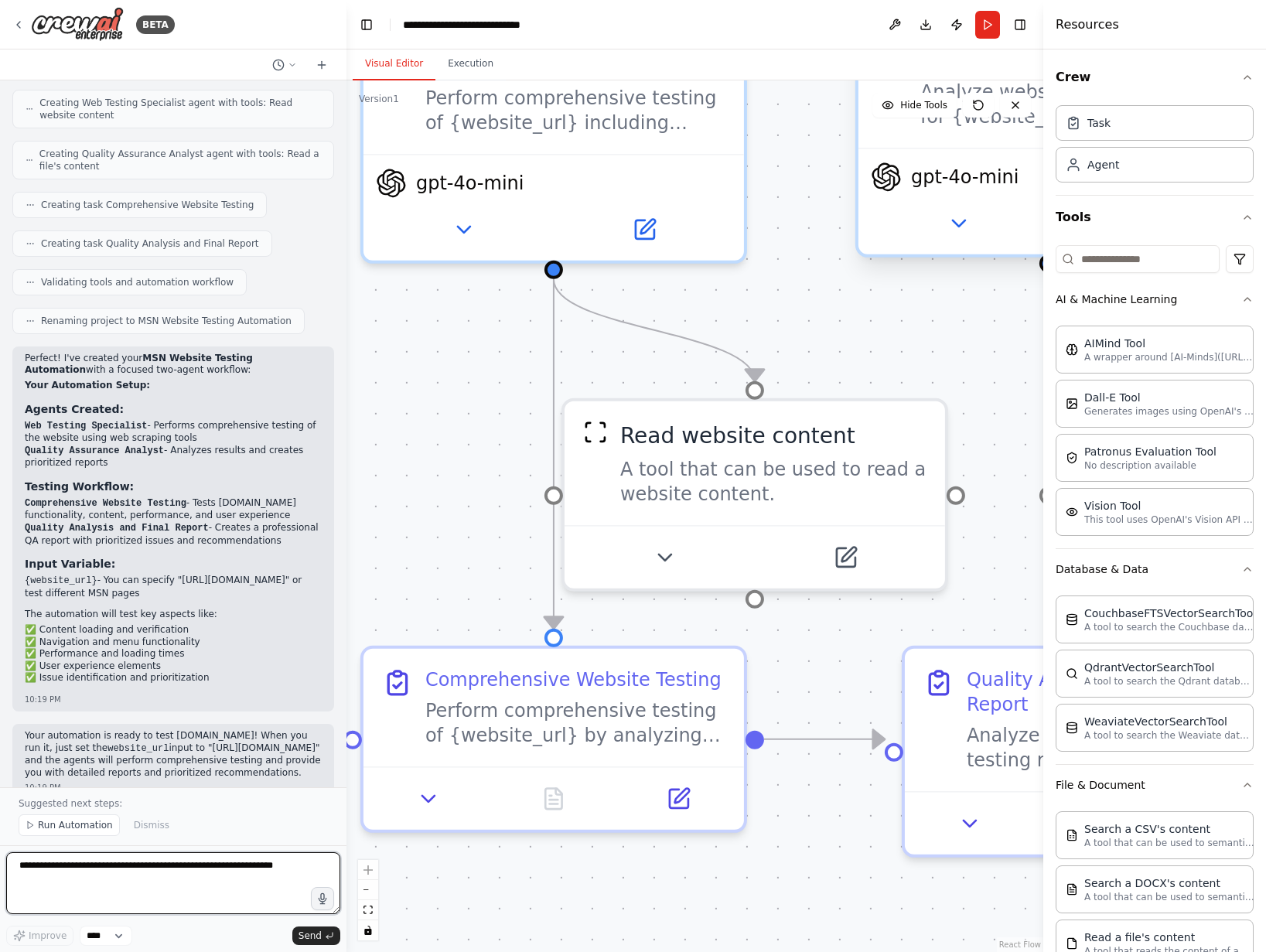
scroll to position [489, 0]
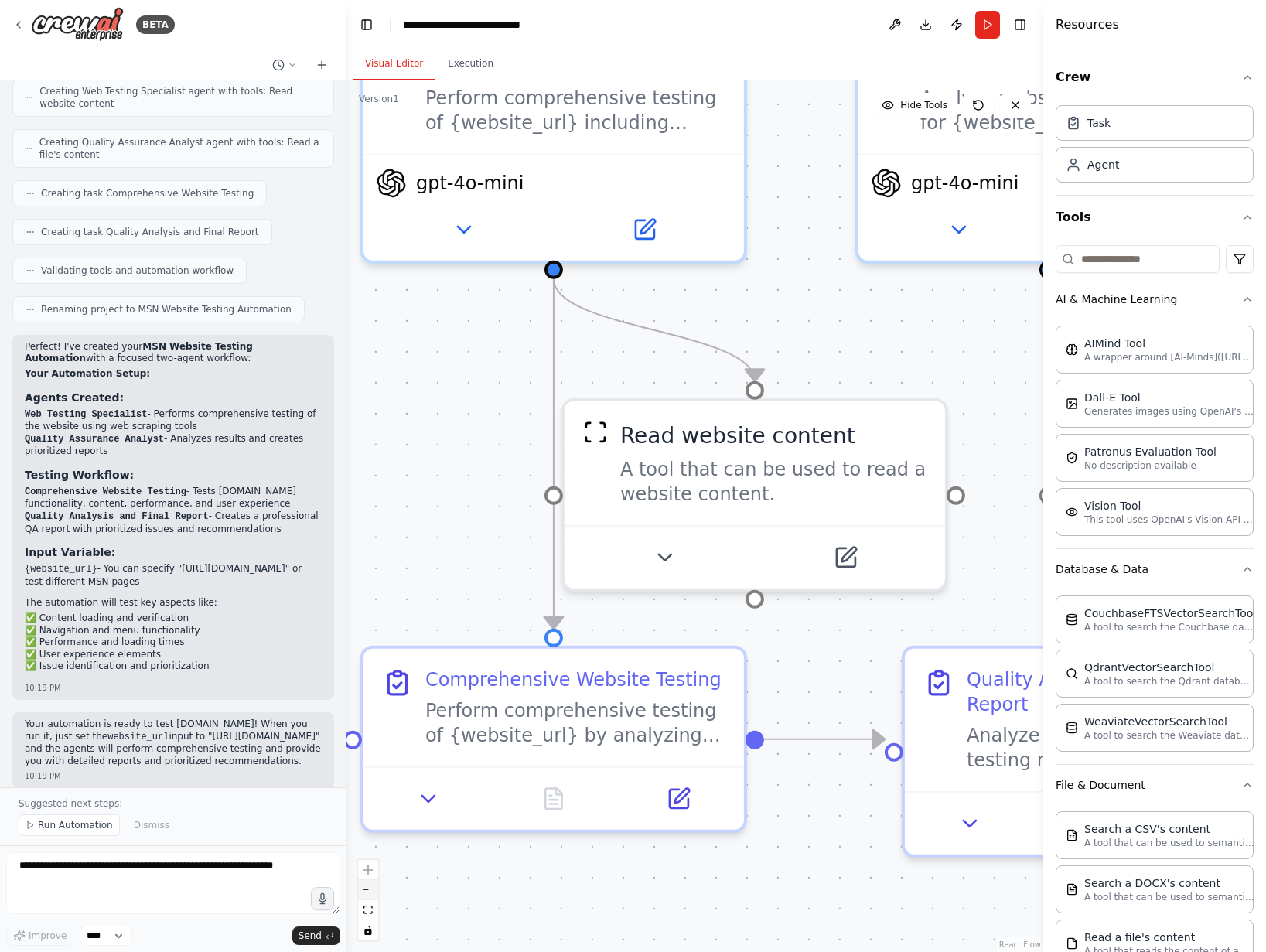
click at [369, 890] on icon "zoom out" at bounding box center [368, 890] width 9 height 2
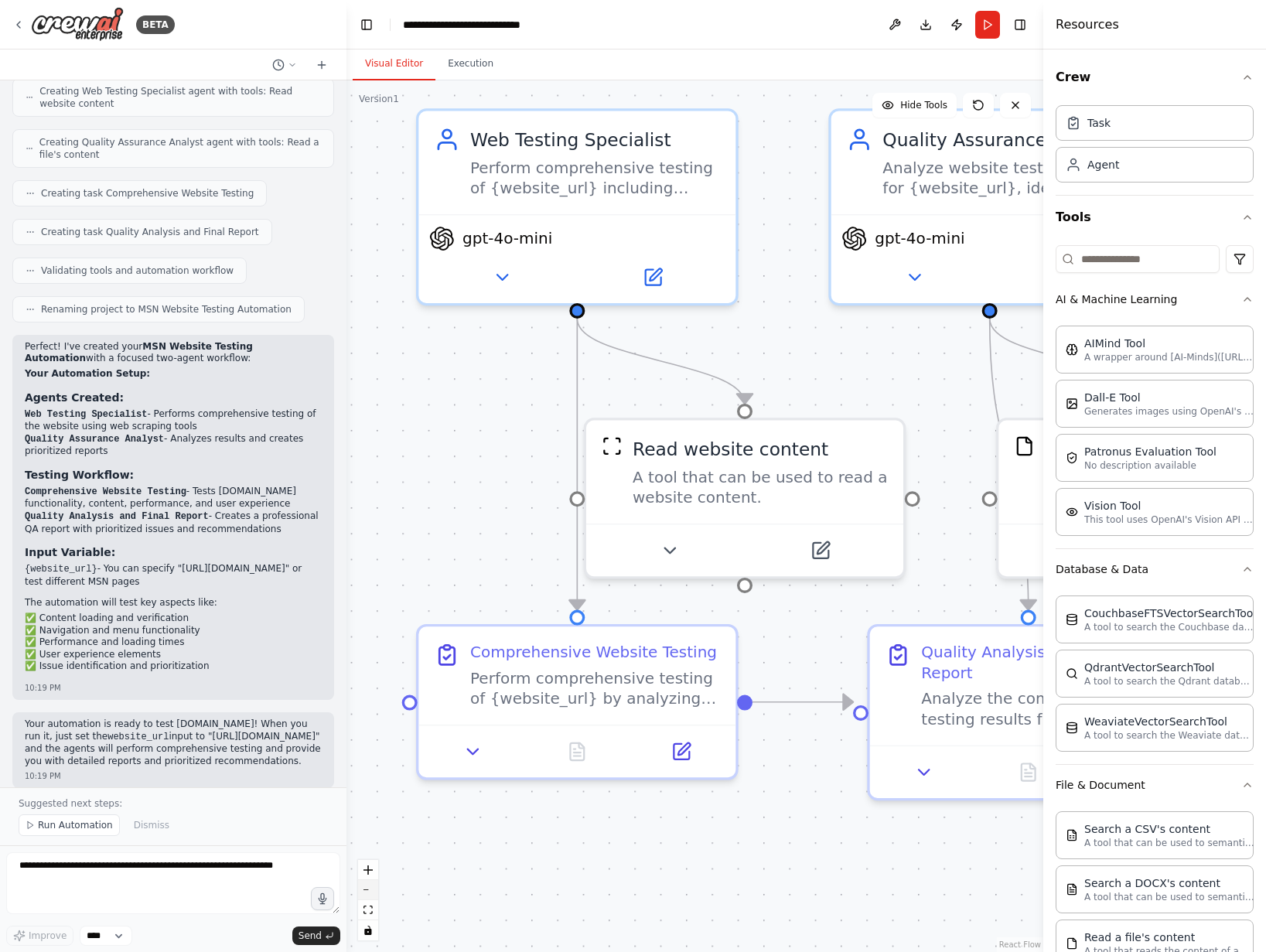
click at [369, 890] on icon "zoom out" at bounding box center [368, 890] width 9 height 2
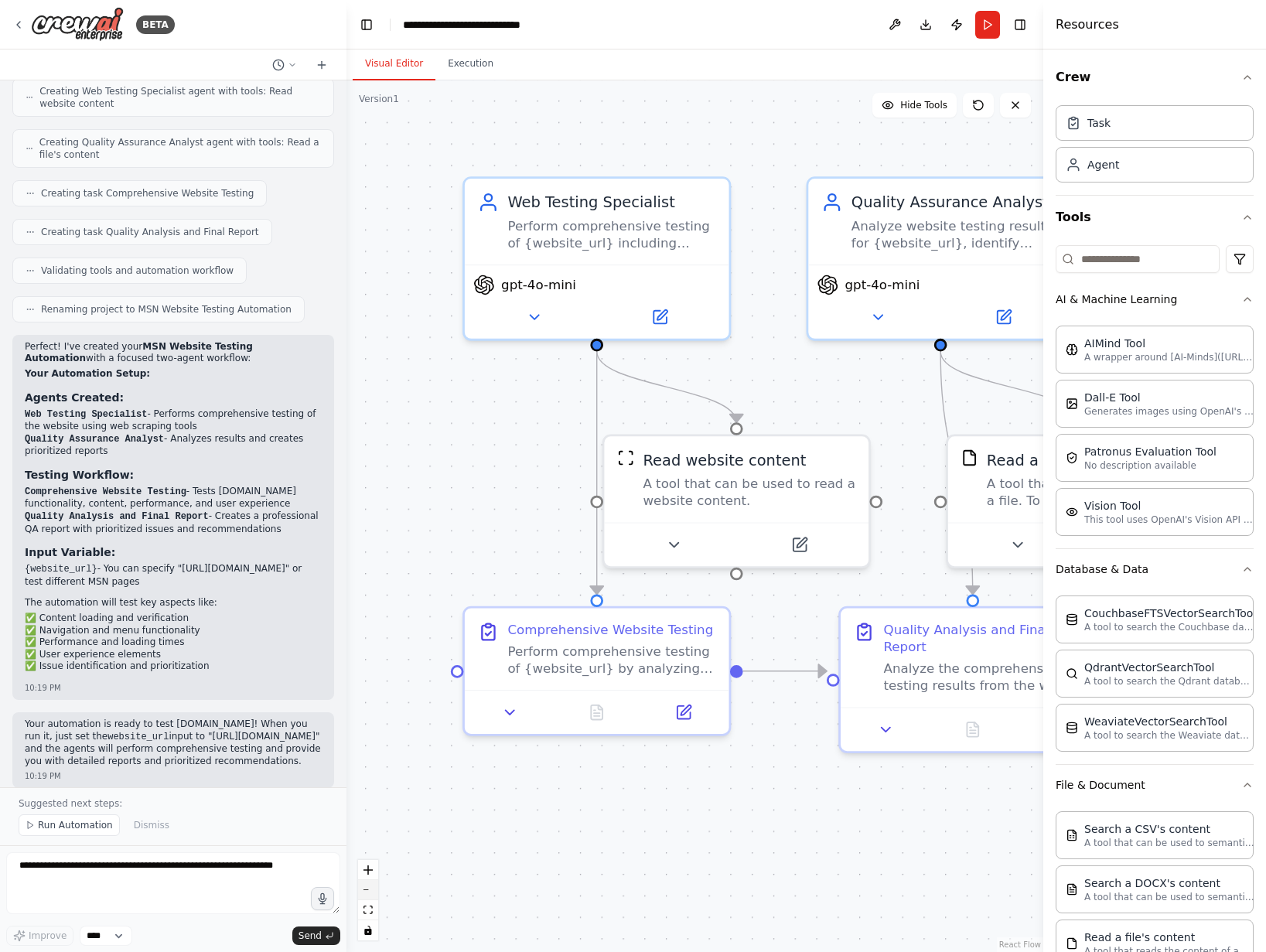
click at [369, 890] on icon "zoom out" at bounding box center [368, 890] width 9 height 2
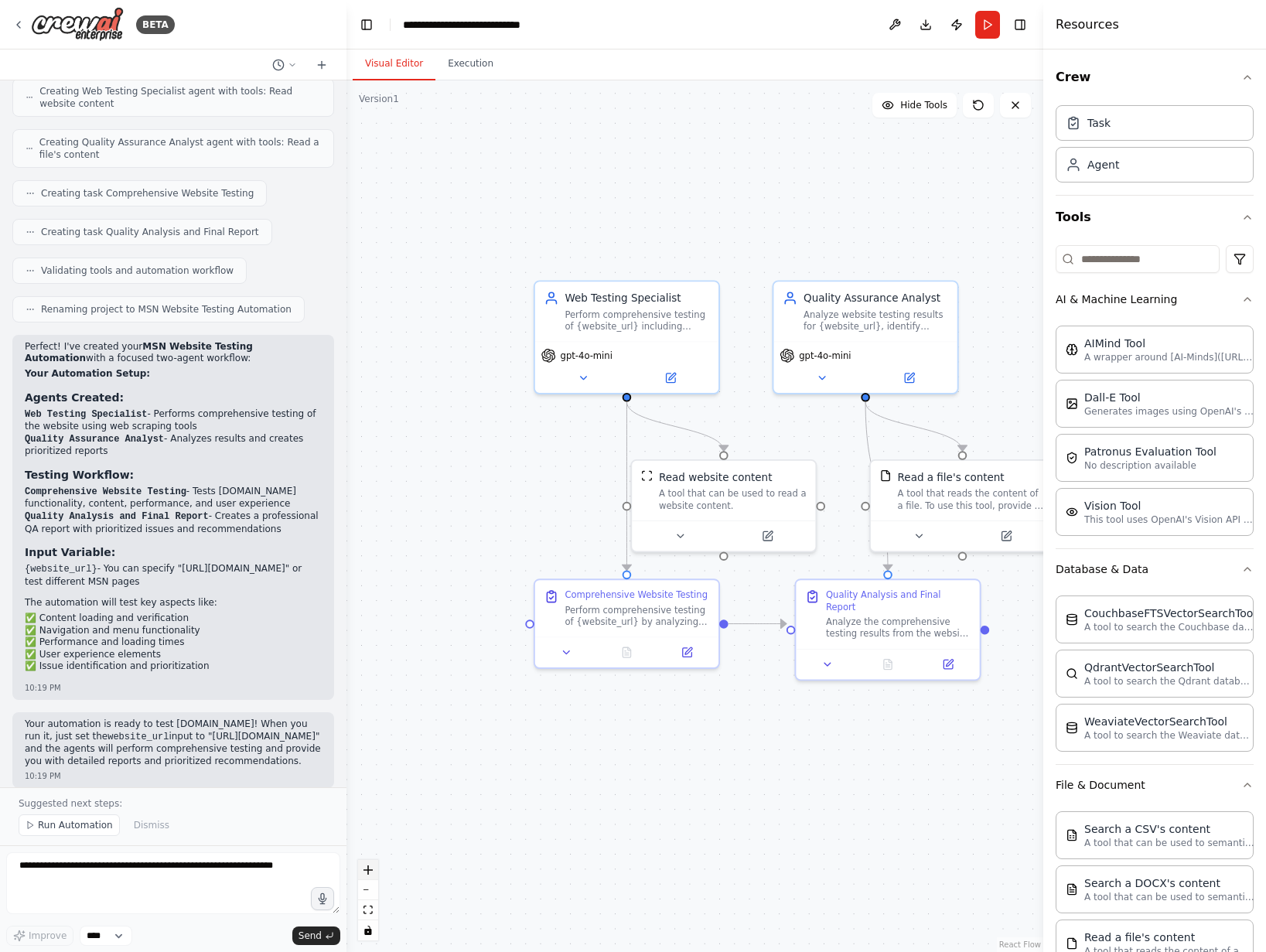
click at [369, 871] on icon "zoom in" at bounding box center [368, 869] width 9 height 9
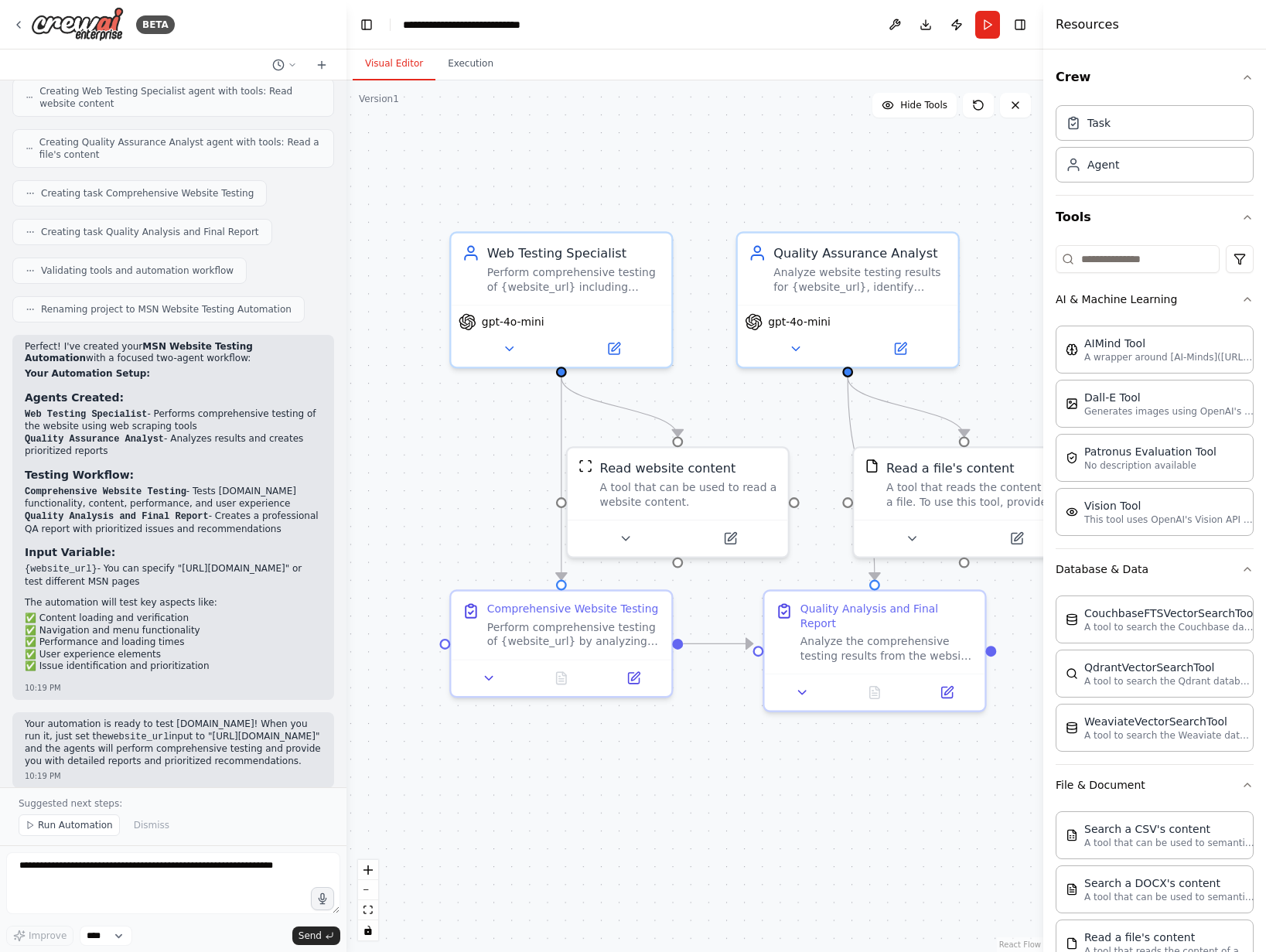
drag, startPoint x: 488, startPoint y: 525, endPoint x: 396, endPoint y: 520, distance: 92.1
click at [408, 522] on div ".deletable-edge-delete-btn { width: 20px; height: 20px; border: 0px solid #ffff…" at bounding box center [695, 516] width 697 height 871
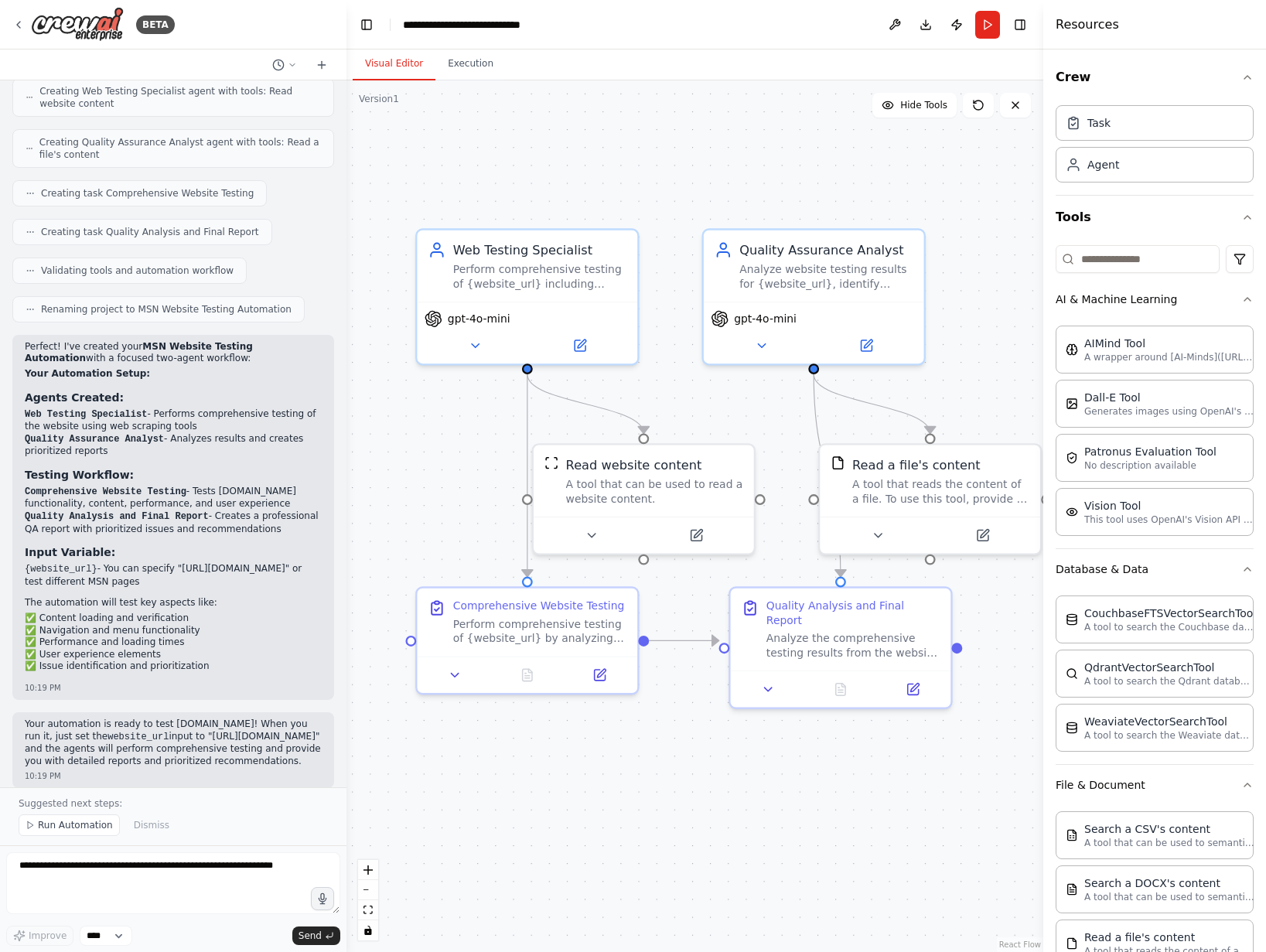
drag, startPoint x: 396, startPoint y: 520, endPoint x: 383, endPoint y: 517, distance: 13.3
click at [388, 519] on div ".deletable-edge-delete-btn { width: 20px; height: 20px; border: 0px solid #ffff…" at bounding box center [695, 516] width 697 height 871
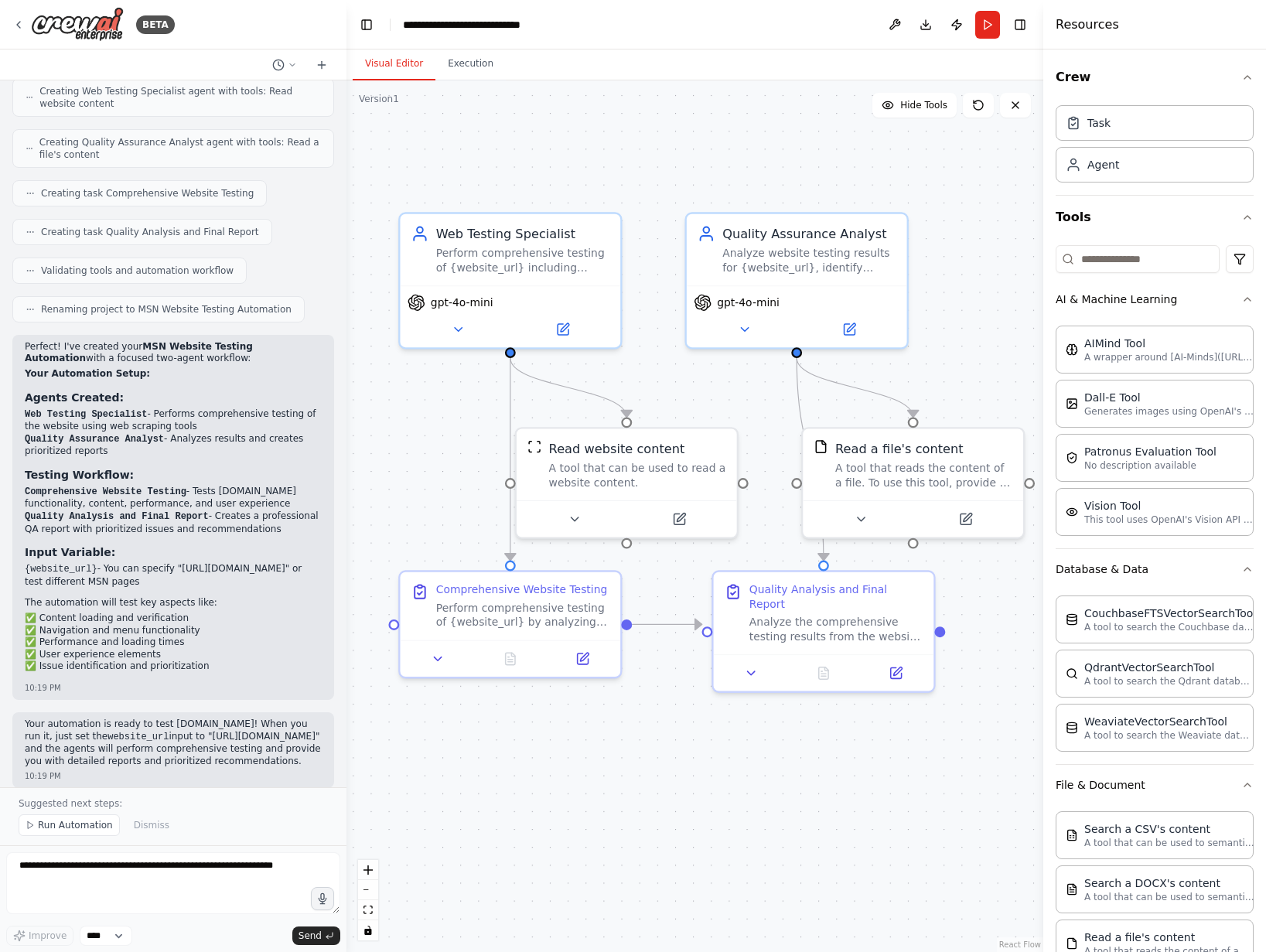
drag, startPoint x: 383, startPoint y: 517, endPoint x: 375, endPoint y: 503, distance: 16.1
click at [375, 503] on div ".deletable-edge-delete-btn { width: 20px; height: 20px; border: 0px solid #ffff…" at bounding box center [695, 516] width 697 height 871
click at [522, 826] on div ".deletable-edge-delete-btn { width: 20px; height: 20px; border: 0px solid #ffff…" at bounding box center [695, 516] width 697 height 871
click at [990, 432] on div "Read a file's content A tool that reads the content of a file. To use this tool…" at bounding box center [914, 461] width 221 height 72
click at [998, 436] on div "Read a file's content" at bounding box center [924, 445] width 177 height 18
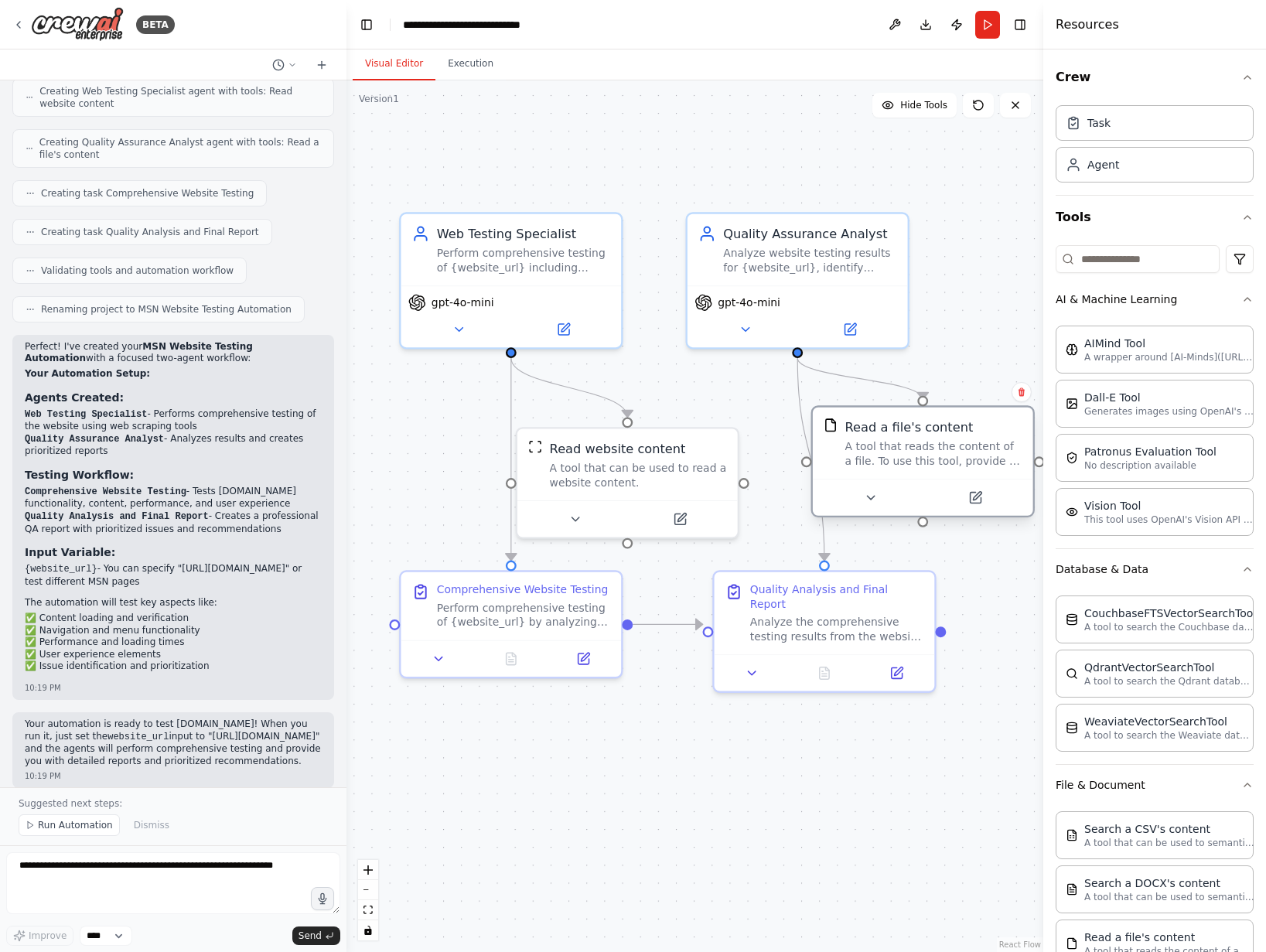
click at [998, 421] on div "Read a file's content" at bounding box center [934, 428] width 177 height 18
click at [998, 419] on div "Read a file's content" at bounding box center [934, 428] width 177 height 18
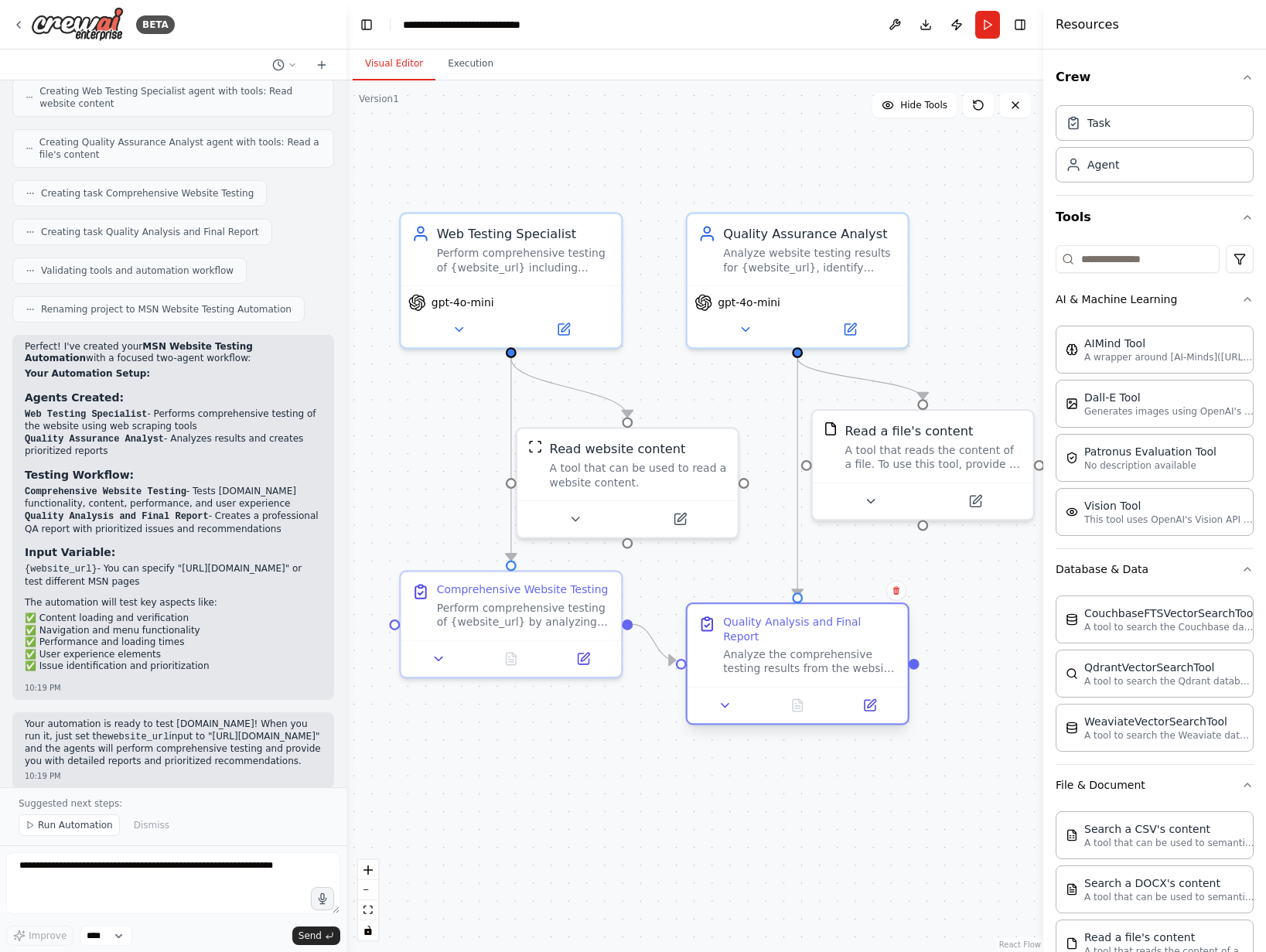
drag, startPoint x: 787, startPoint y: 638, endPoint x: 769, endPoint y: 672, distance: 38.5
click at [769, 686] on div at bounding box center [797, 704] width 221 height 36
click at [63, 828] on span "Run Automation" at bounding box center [75, 824] width 75 height 12
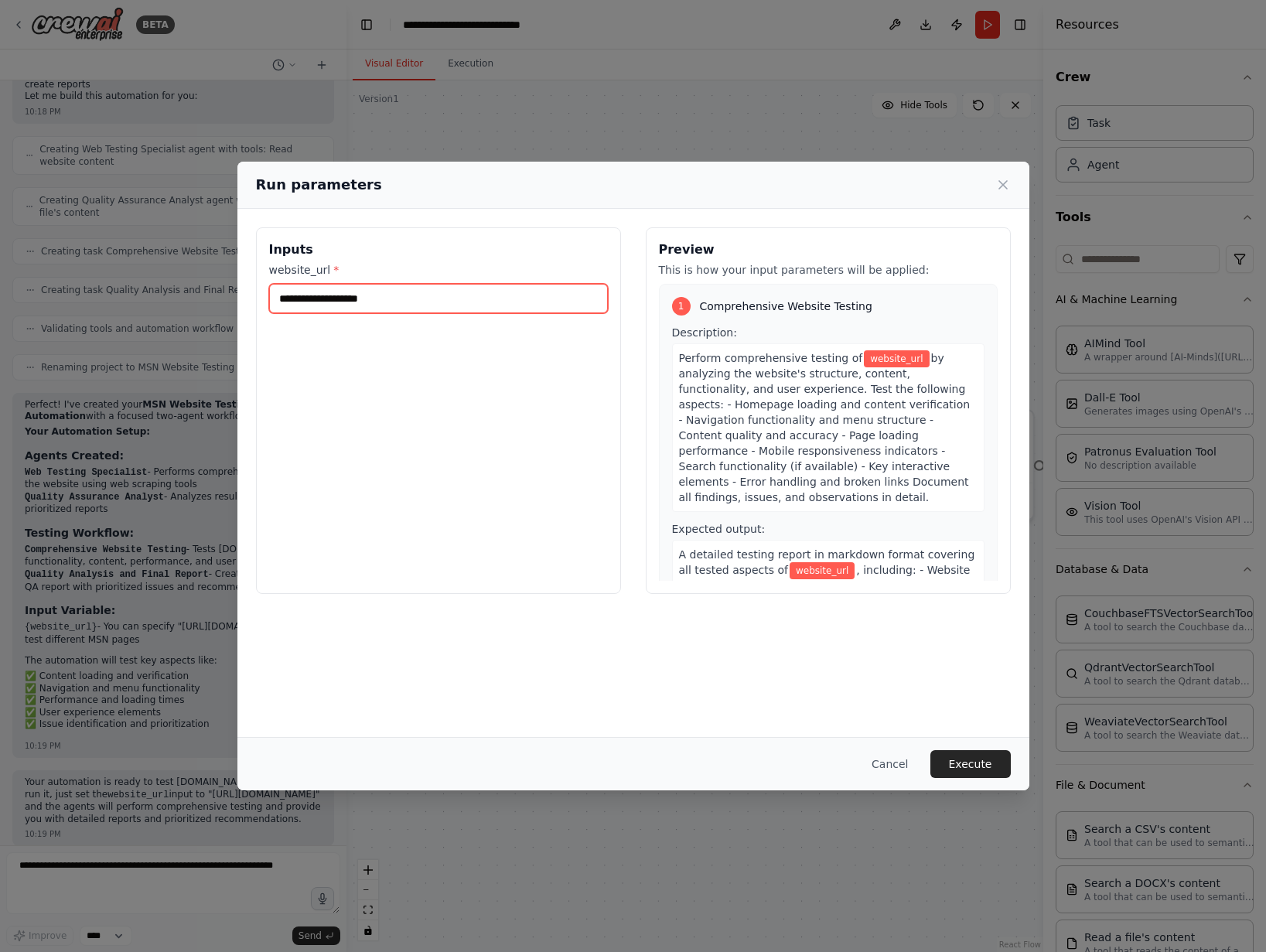
click at [400, 300] on input "website_url *" at bounding box center [438, 298] width 339 height 29
type input "*******"
click at [973, 760] on button "Execute" at bounding box center [970, 764] width 80 height 27
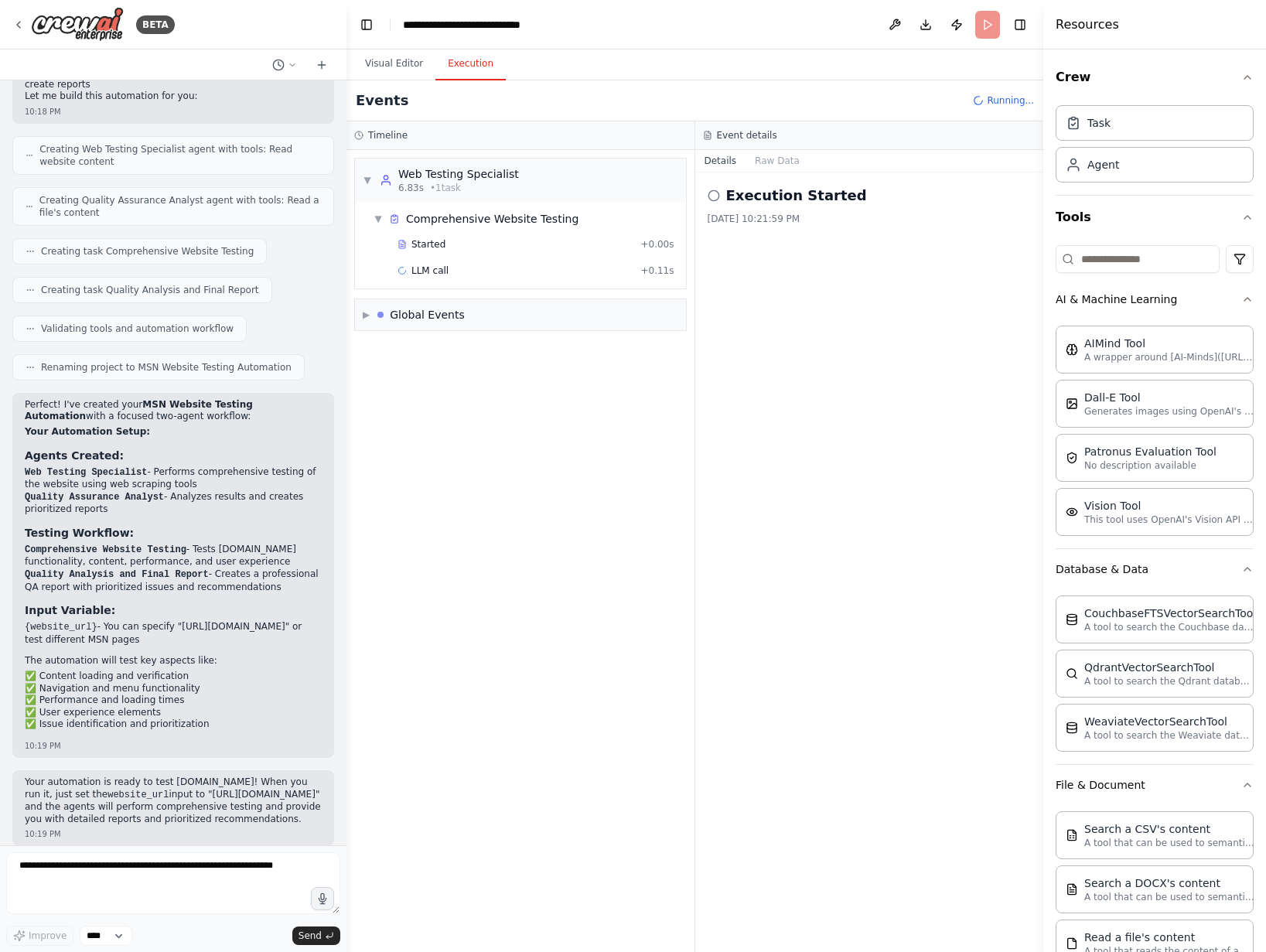
click at [471, 70] on button "Execution" at bounding box center [471, 64] width 70 height 32
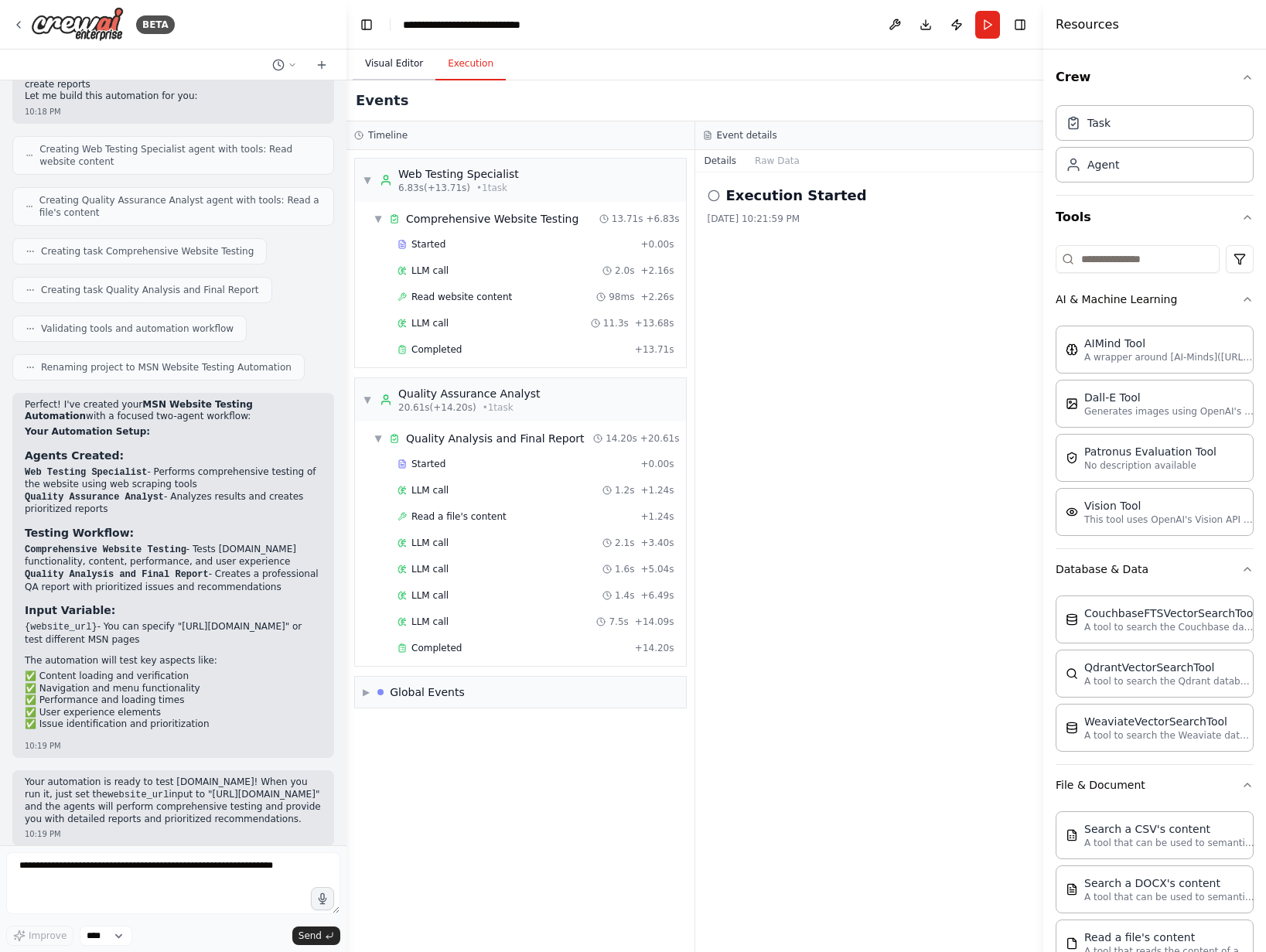
click at [376, 65] on button "Visual Editor" at bounding box center [394, 64] width 82 height 32
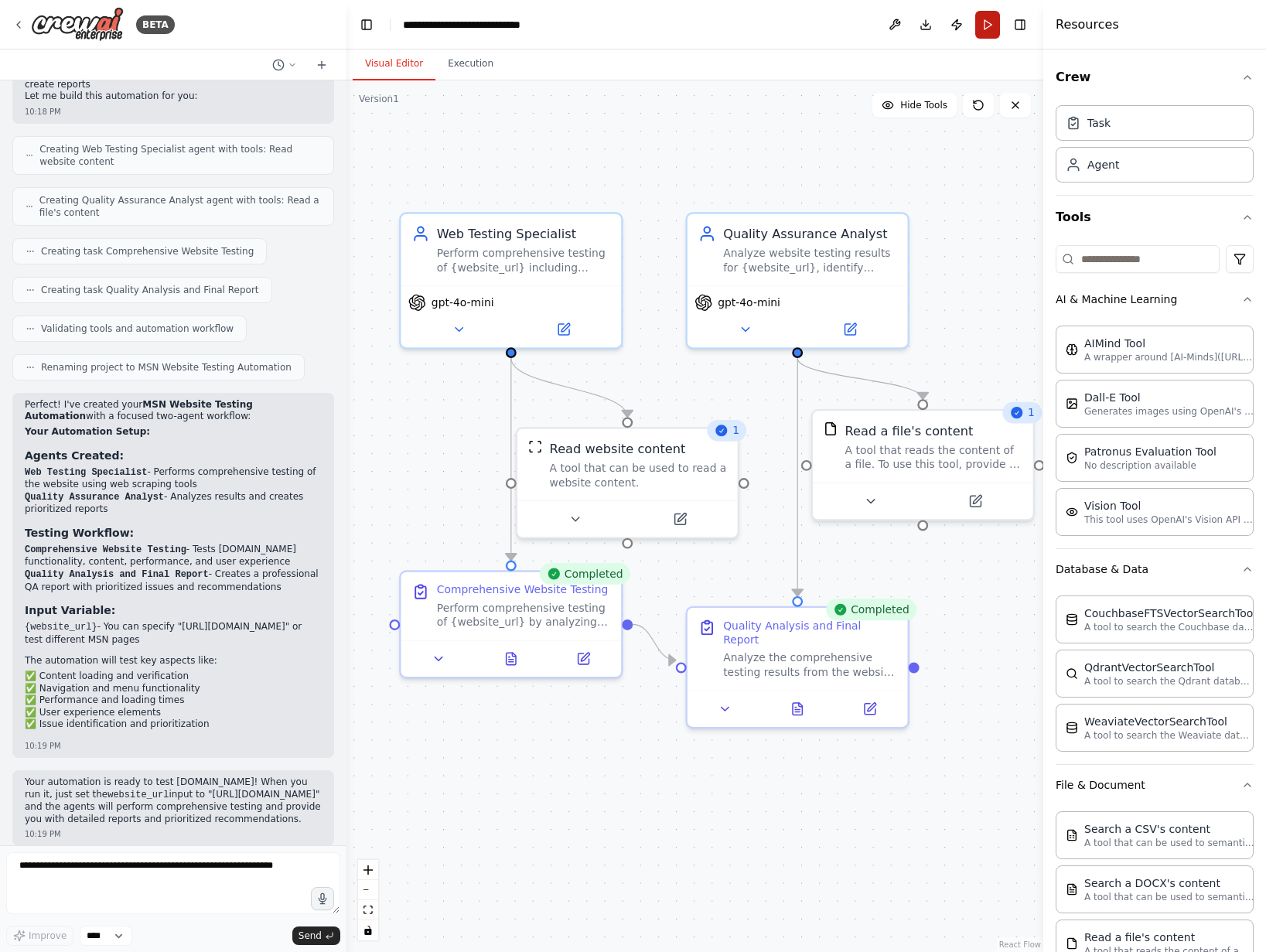
click at [979, 30] on button "Run" at bounding box center [987, 24] width 25 height 27
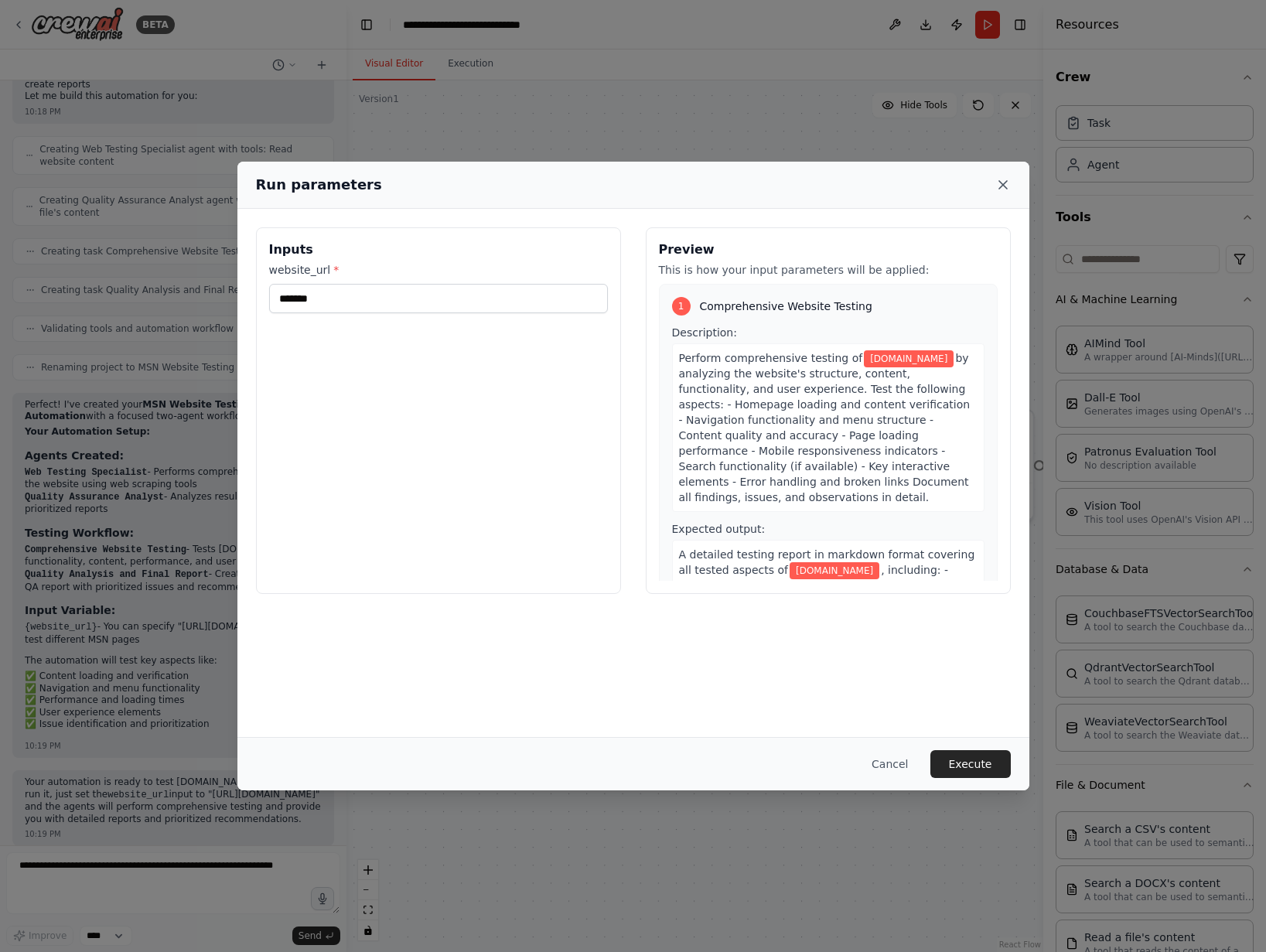
click at [1000, 188] on icon at bounding box center [1002, 184] width 15 height 15
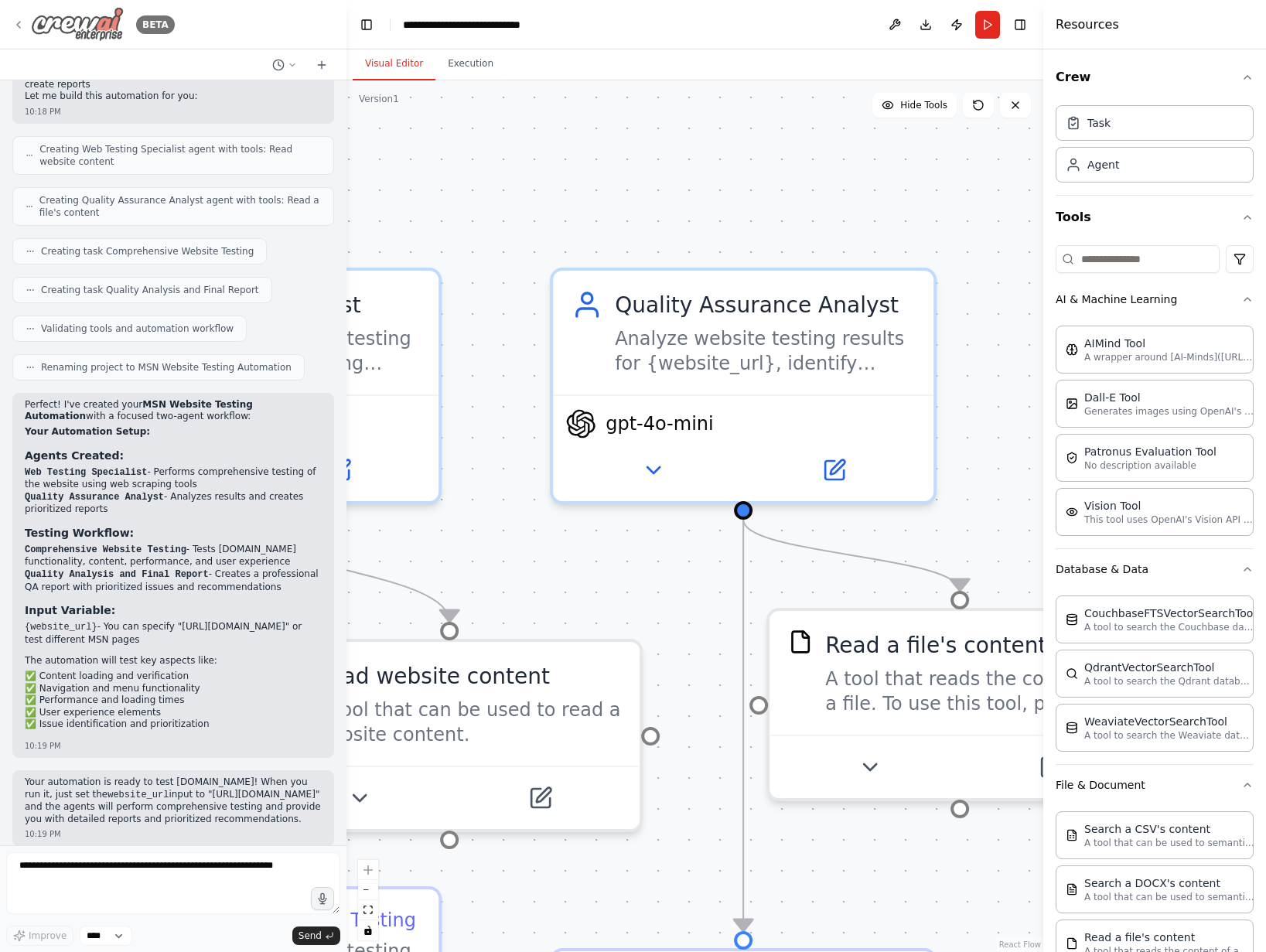
click at [27, 23] on div "BETA" at bounding box center [93, 24] width 162 height 35
